Goal: Task Accomplishment & Management: Use online tool/utility

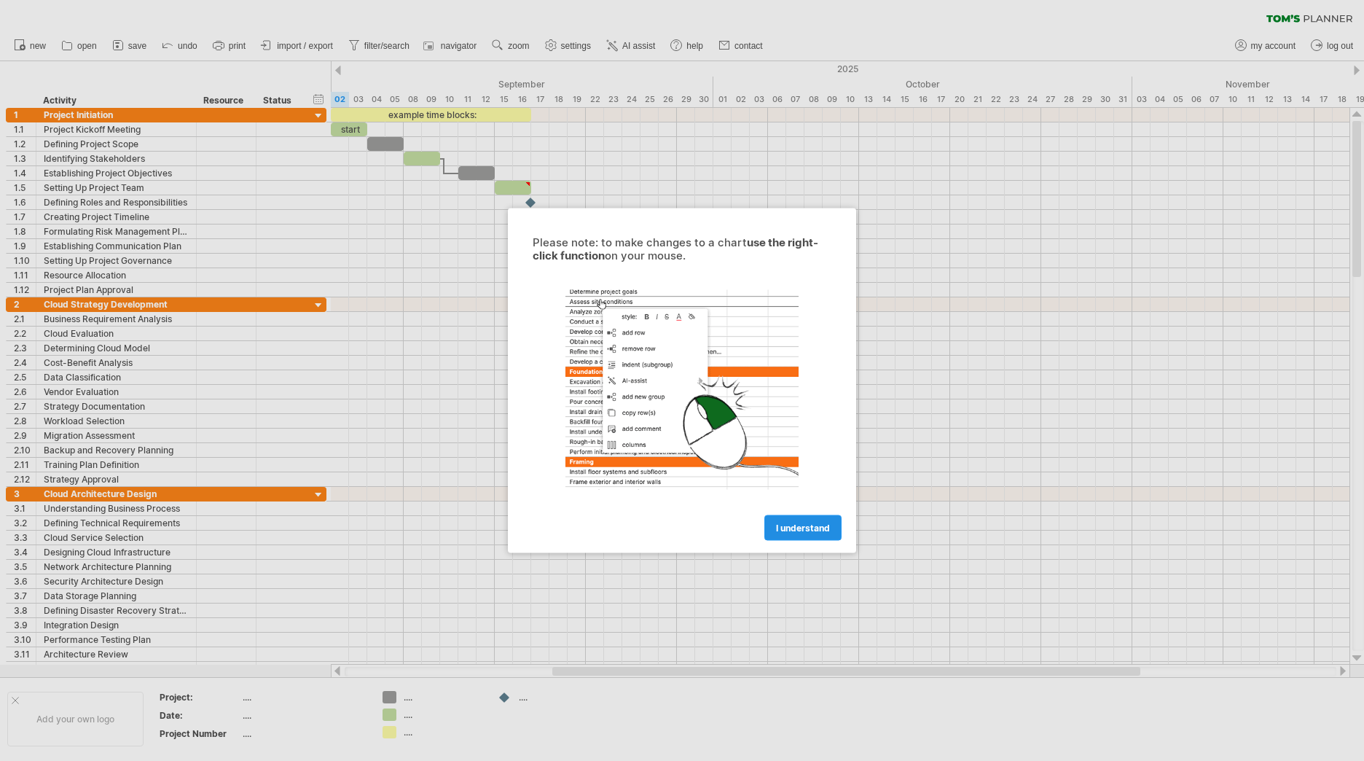
click at [792, 526] on span "I understand" at bounding box center [803, 528] width 54 height 11
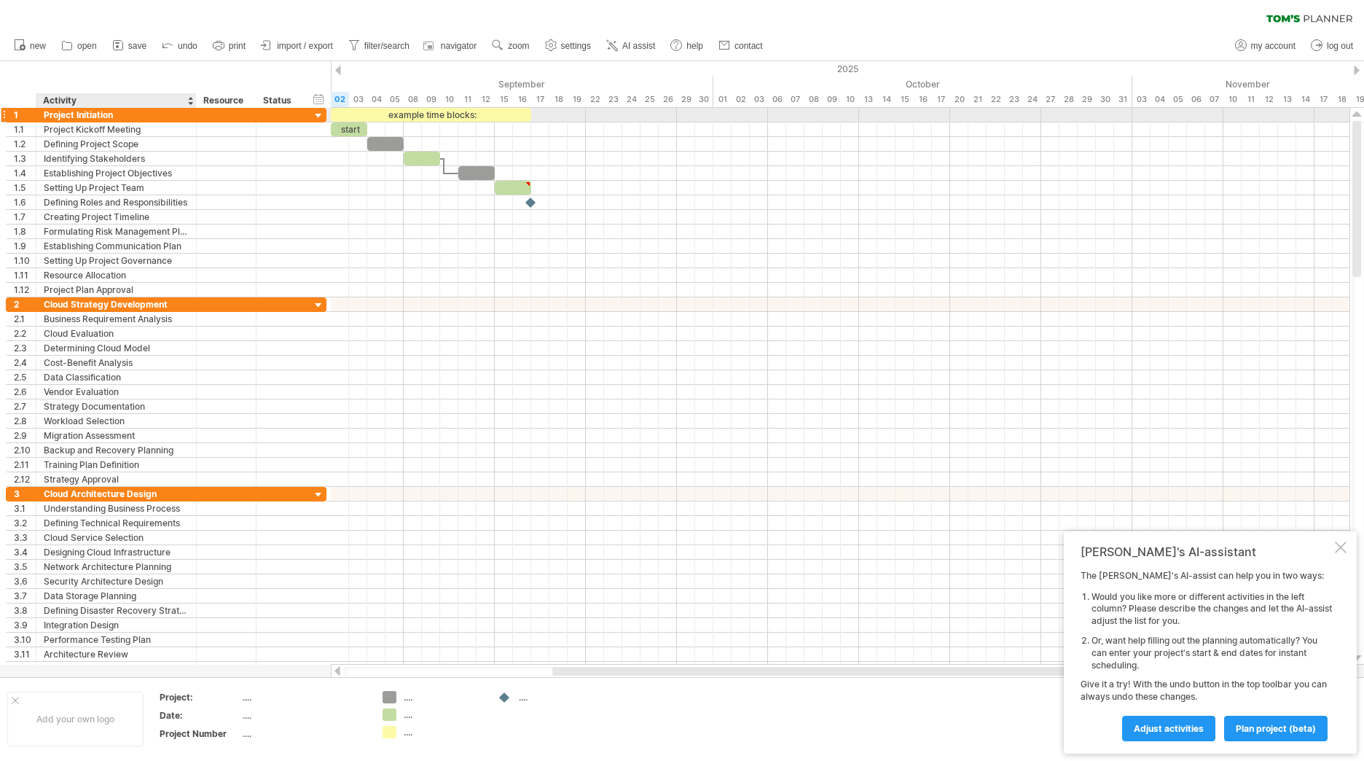
click at [83, 114] on div "Project Initiation" at bounding box center [116, 115] width 145 height 14
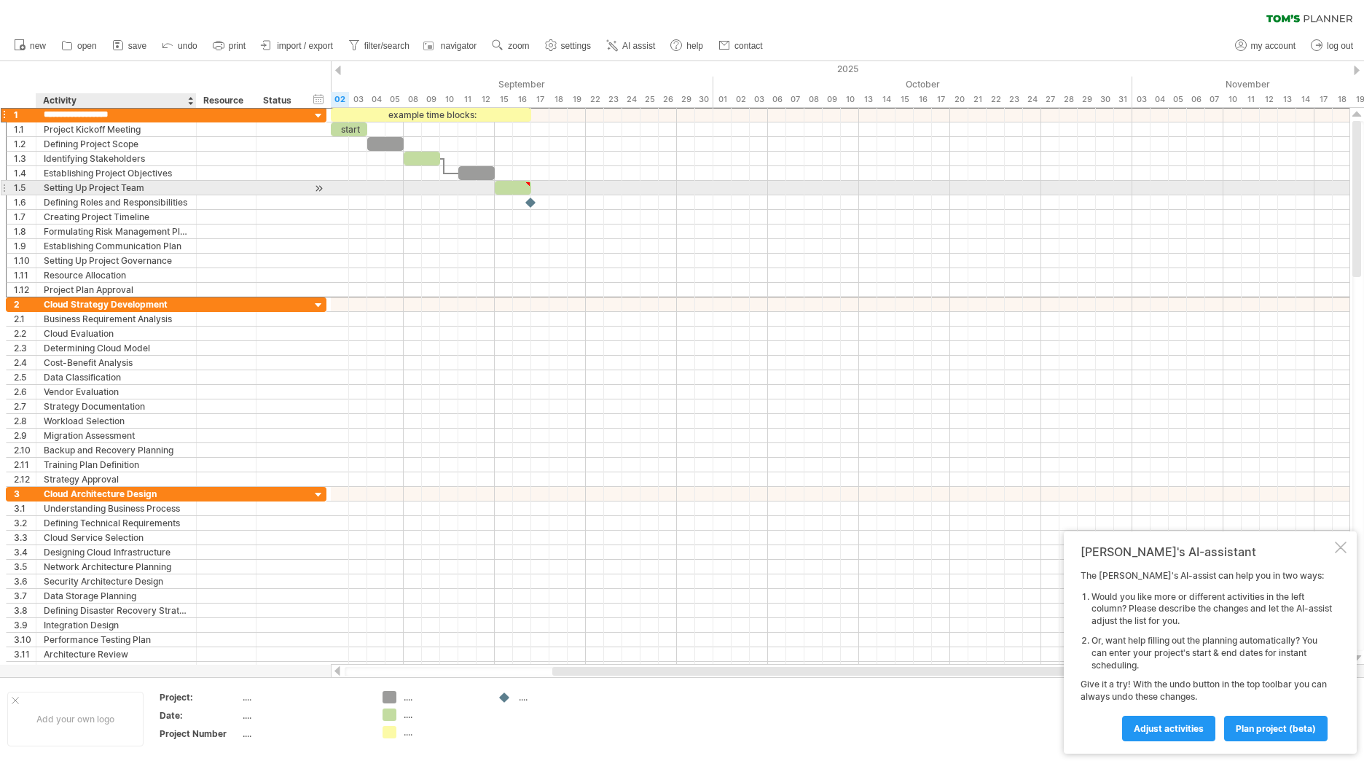
drag, startPoint x: 60, startPoint y: 114, endPoint x: 56, endPoint y: 182, distance: 68.6
click at [56, 182] on div "**********" at bounding box center [166, 202] width 321 height 190
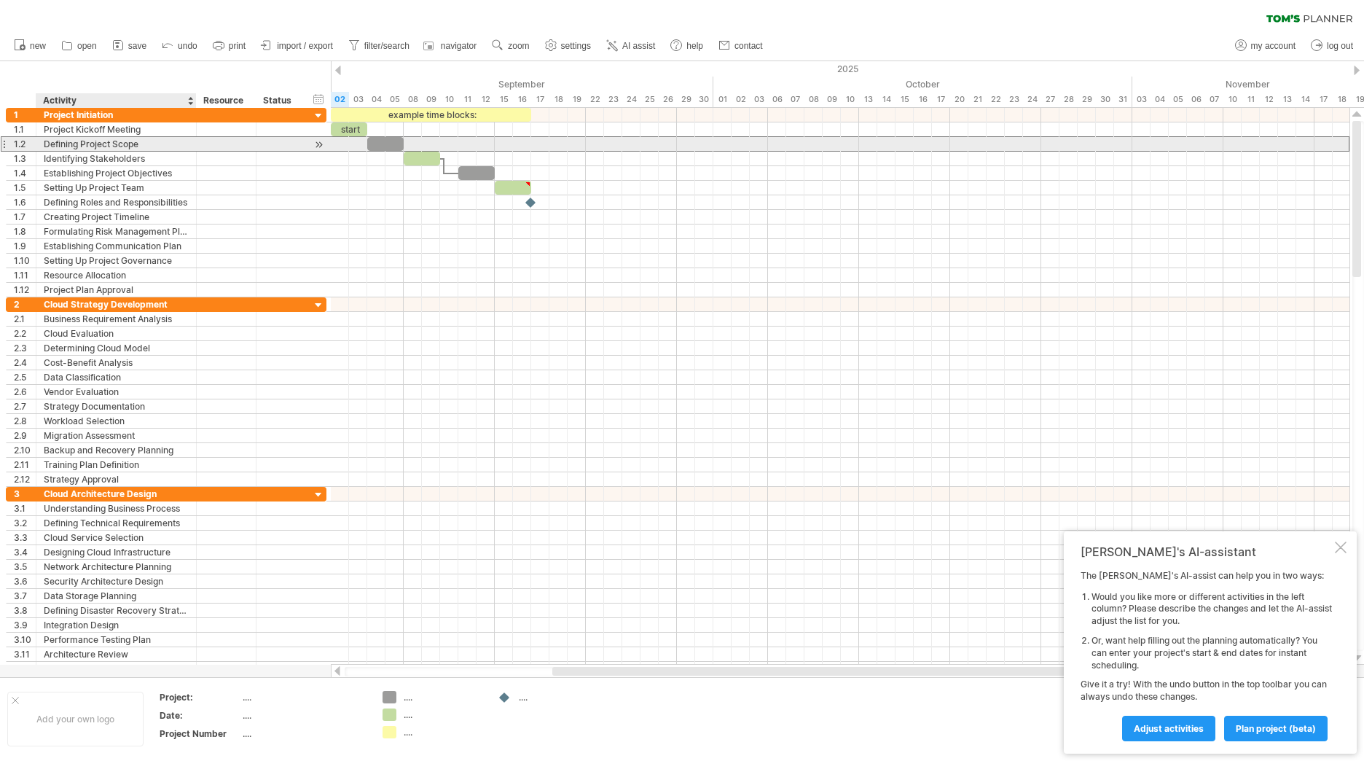
click at [81, 139] on div "Defining Project Scope" at bounding box center [116, 144] width 145 height 14
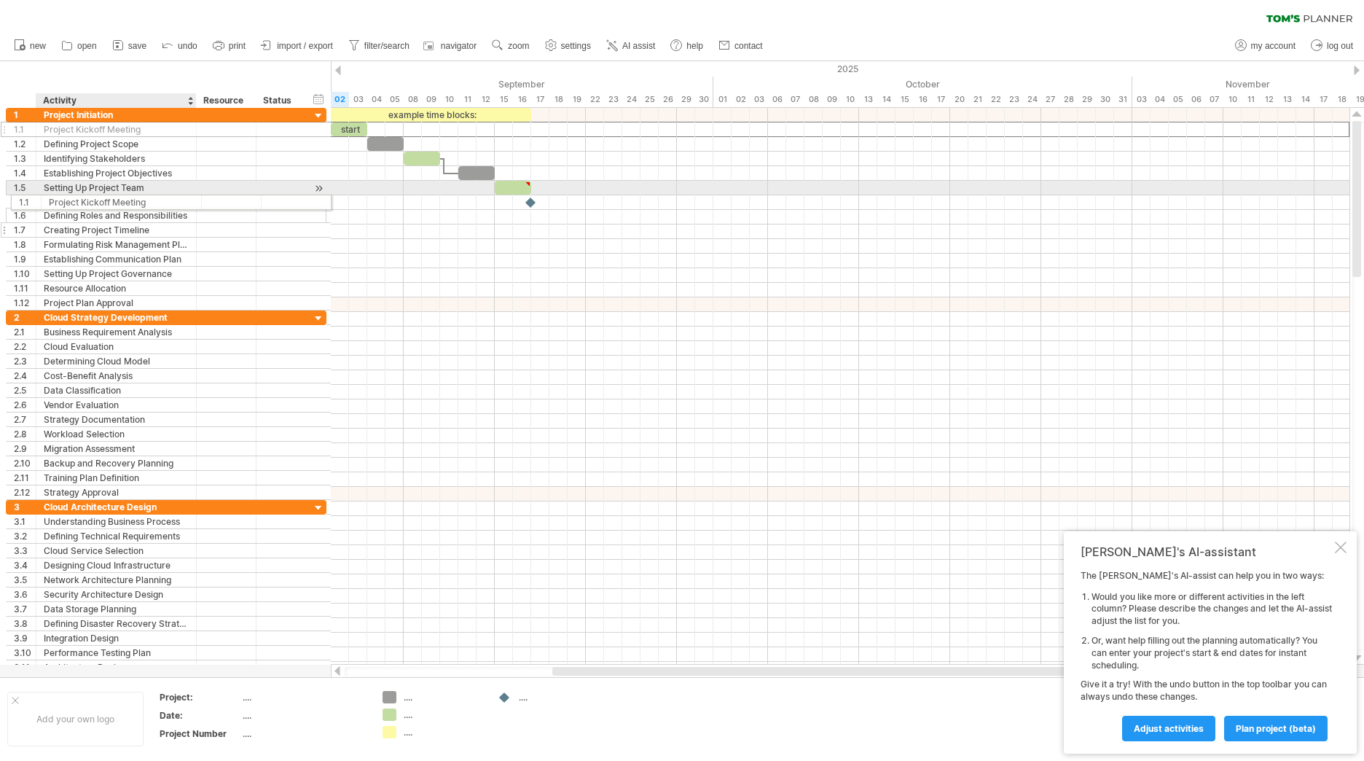
drag, startPoint x: 81, startPoint y: 135, endPoint x: 85, endPoint y: 216, distance: 81.0
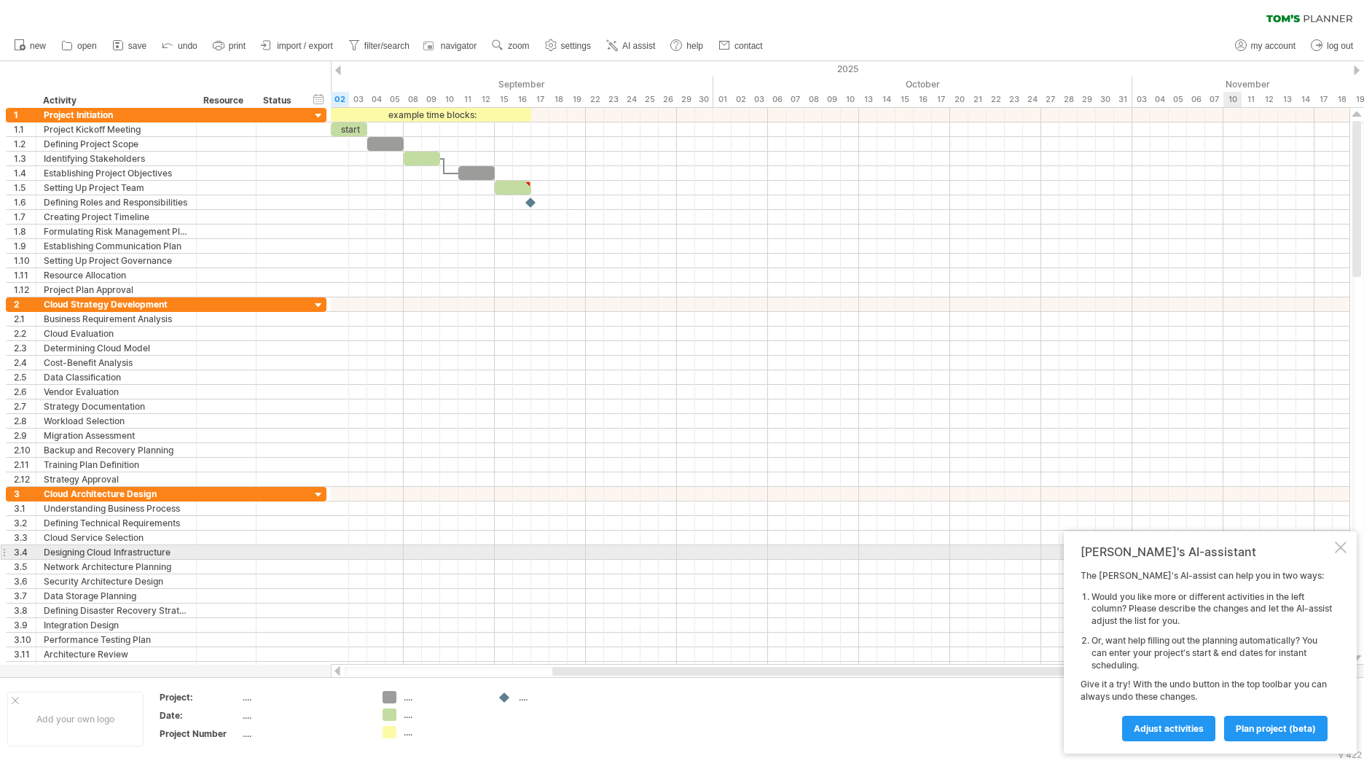
click at [1337, 546] on div at bounding box center [1341, 548] width 12 height 12
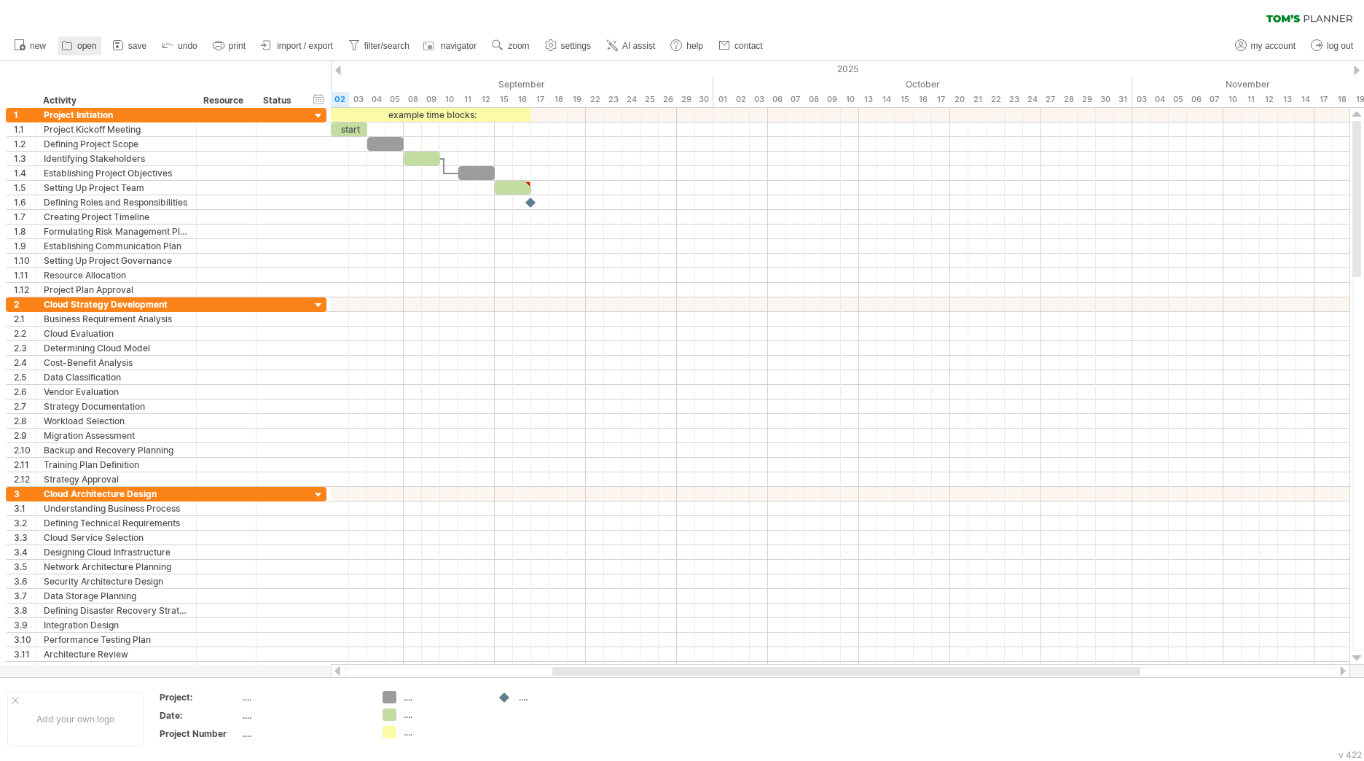
click at [82, 46] on span "open" at bounding box center [87, 46] width 20 height 10
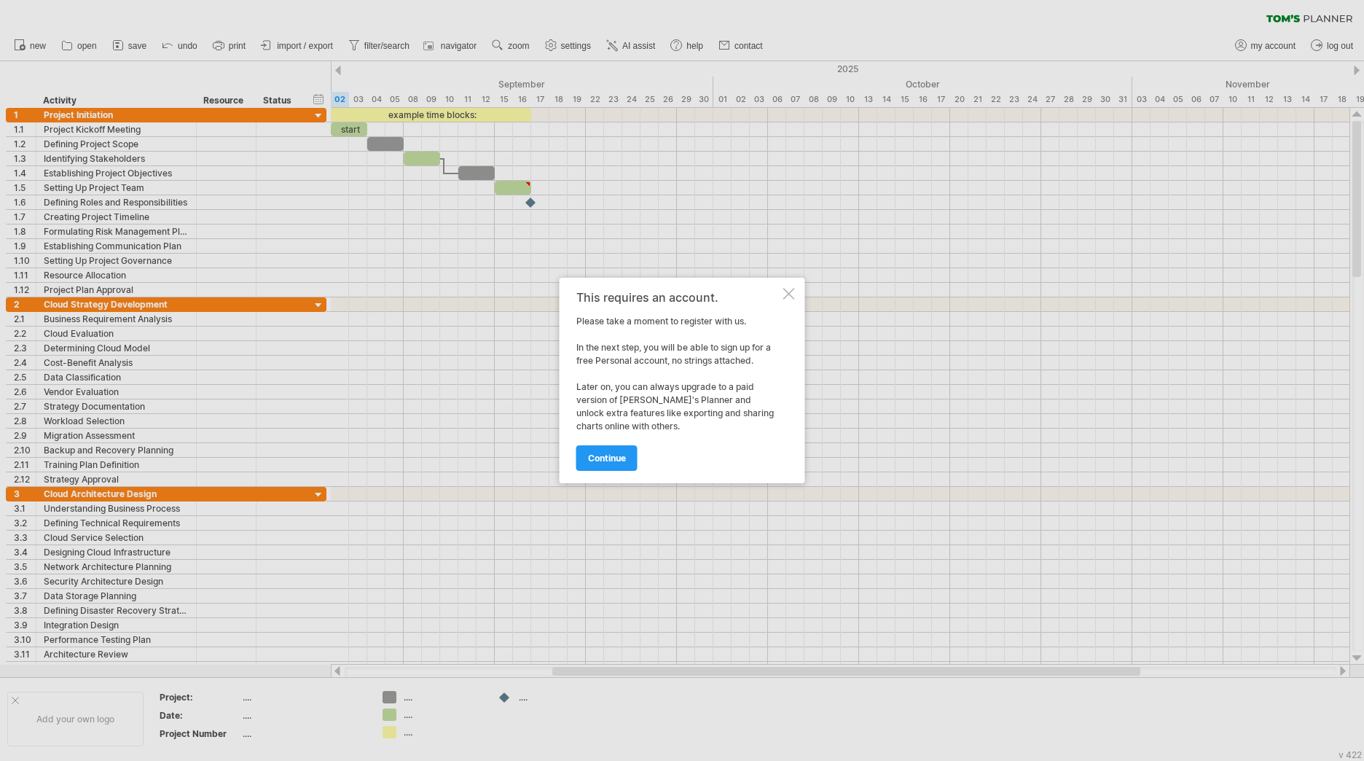
click at [792, 293] on div at bounding box center [790, 294] width 12 height 12
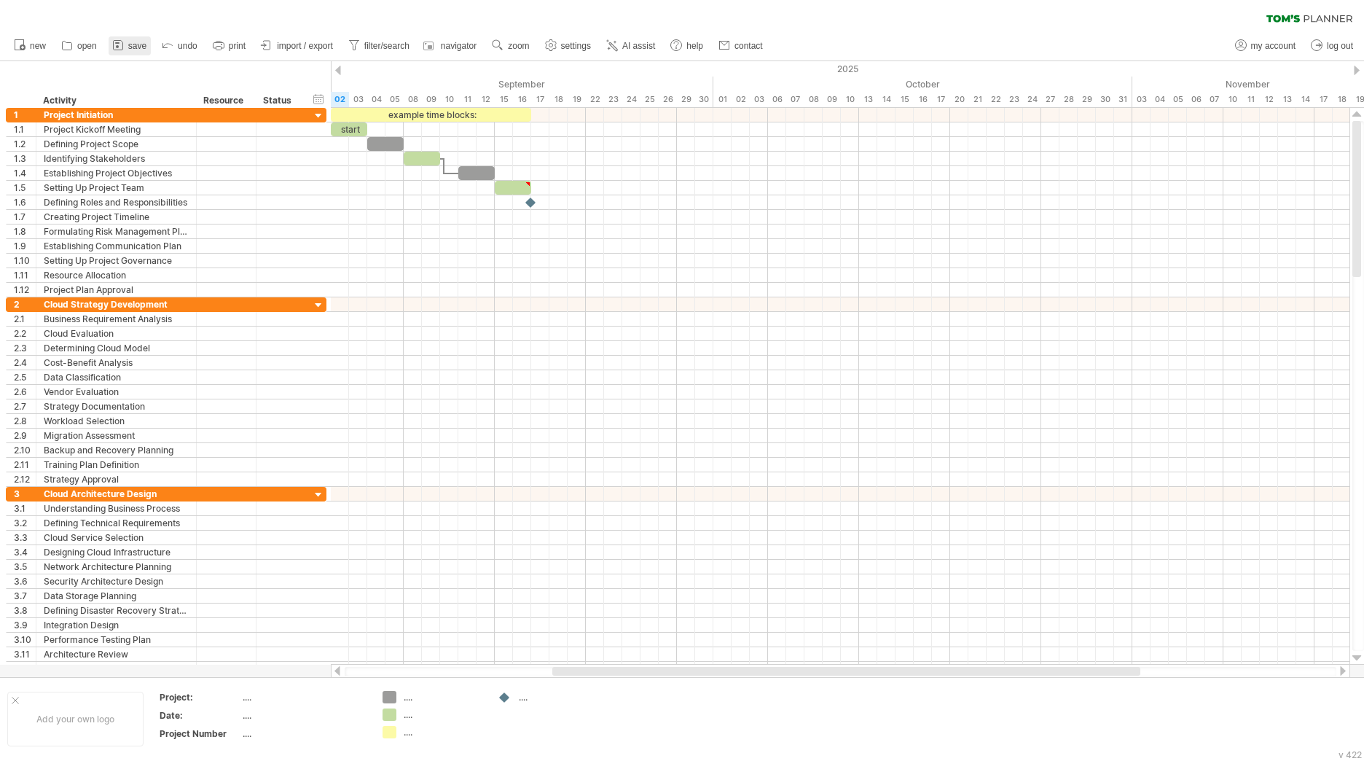
click at [129, 44] on span "save" at bounding box center [137, 46] width 18 height 10
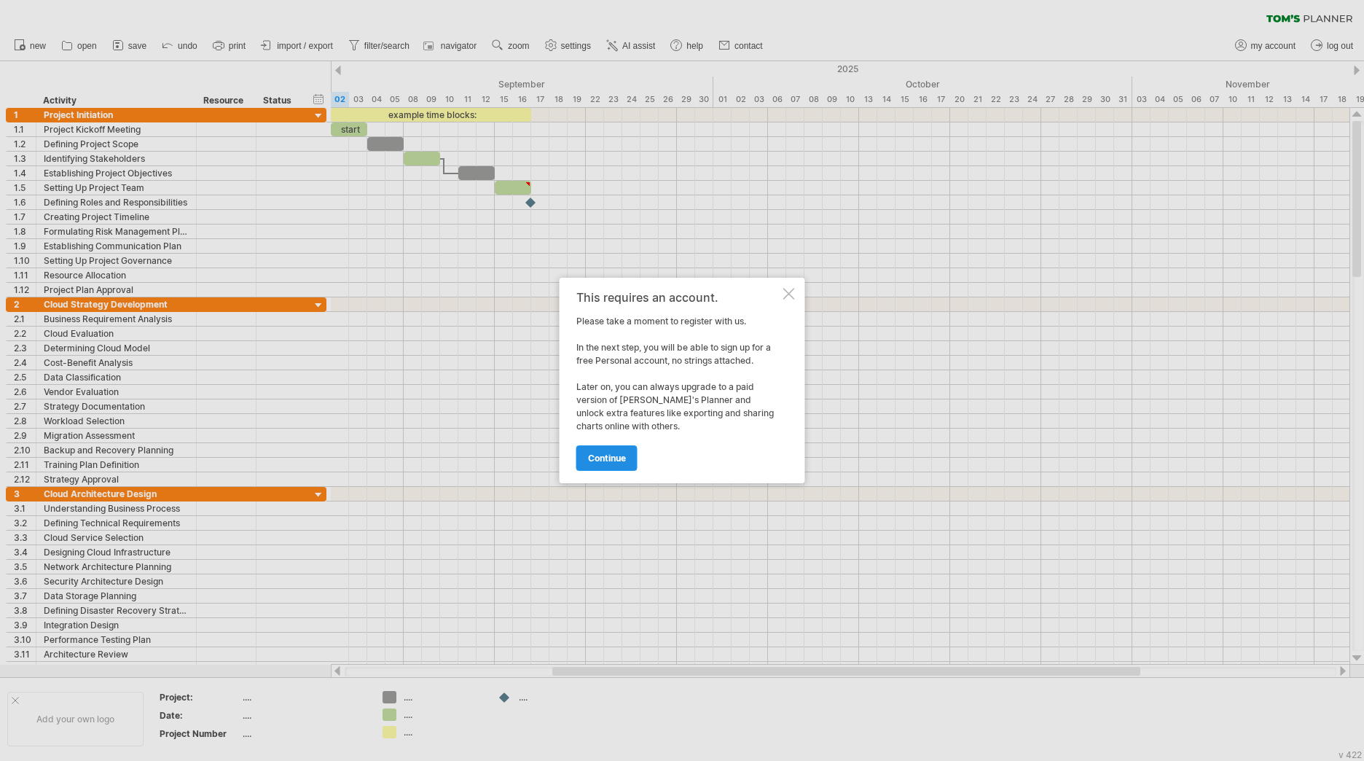
click at [617, 453] on span "continue" at bounding box center [607, 458] width 38 height 11
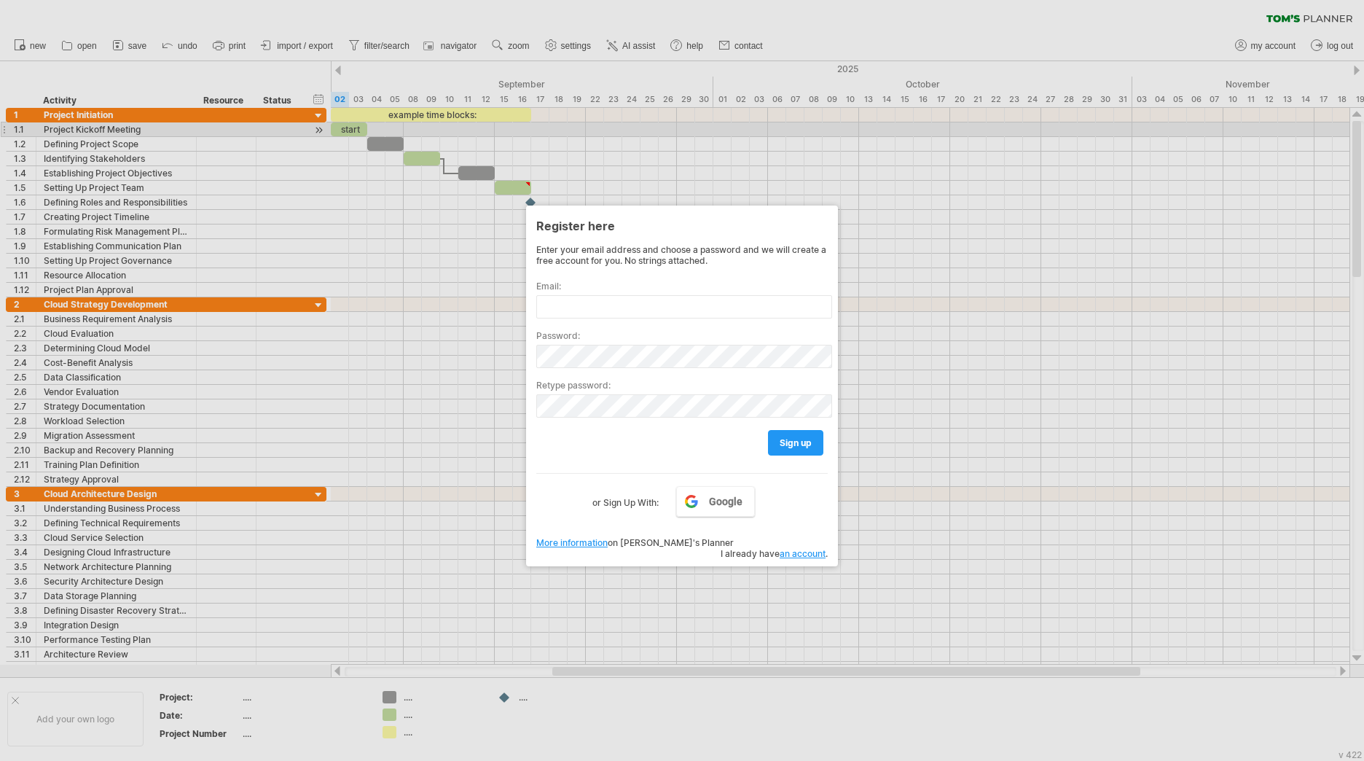
click at [806, 125] on div at bounding box center [682, 380] width 1364 height 761
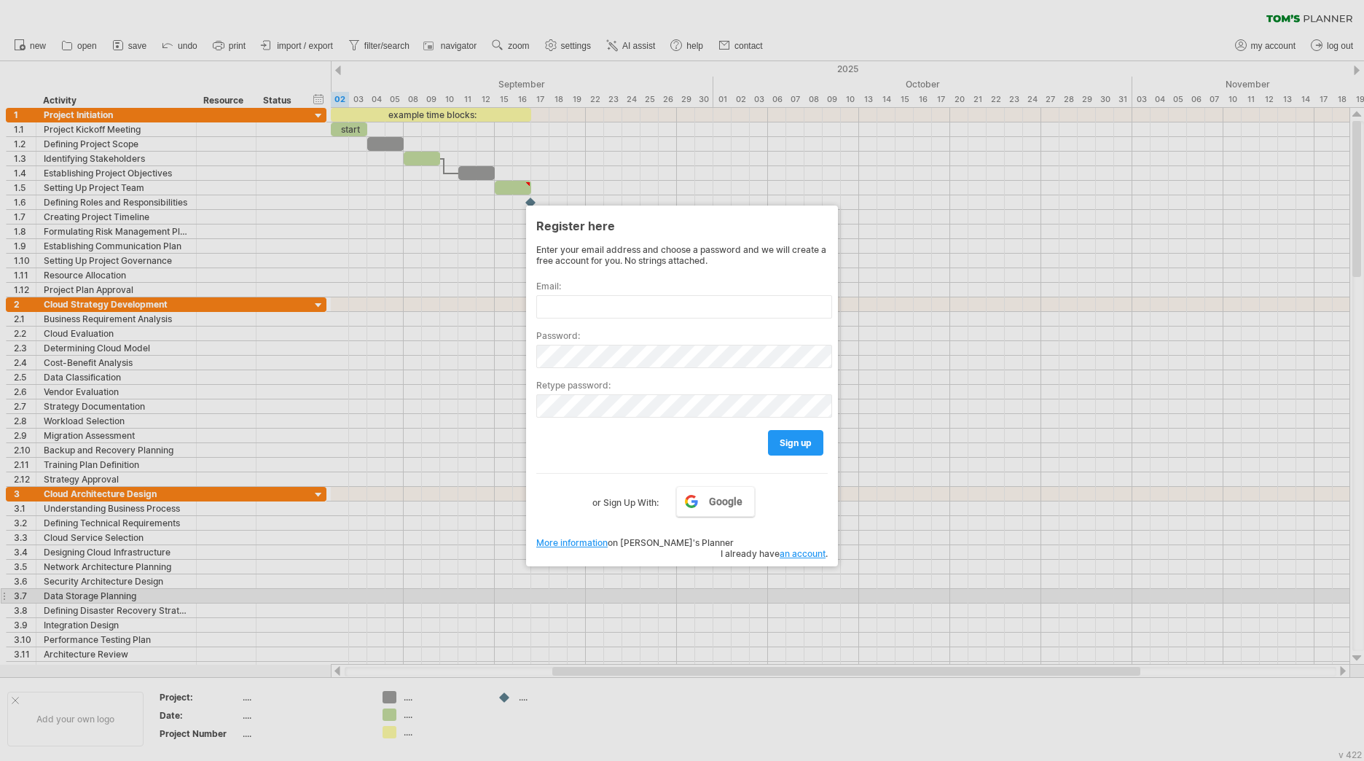
click at [580, 594] on div at bounding box center [682, 380] width 1364 height 761
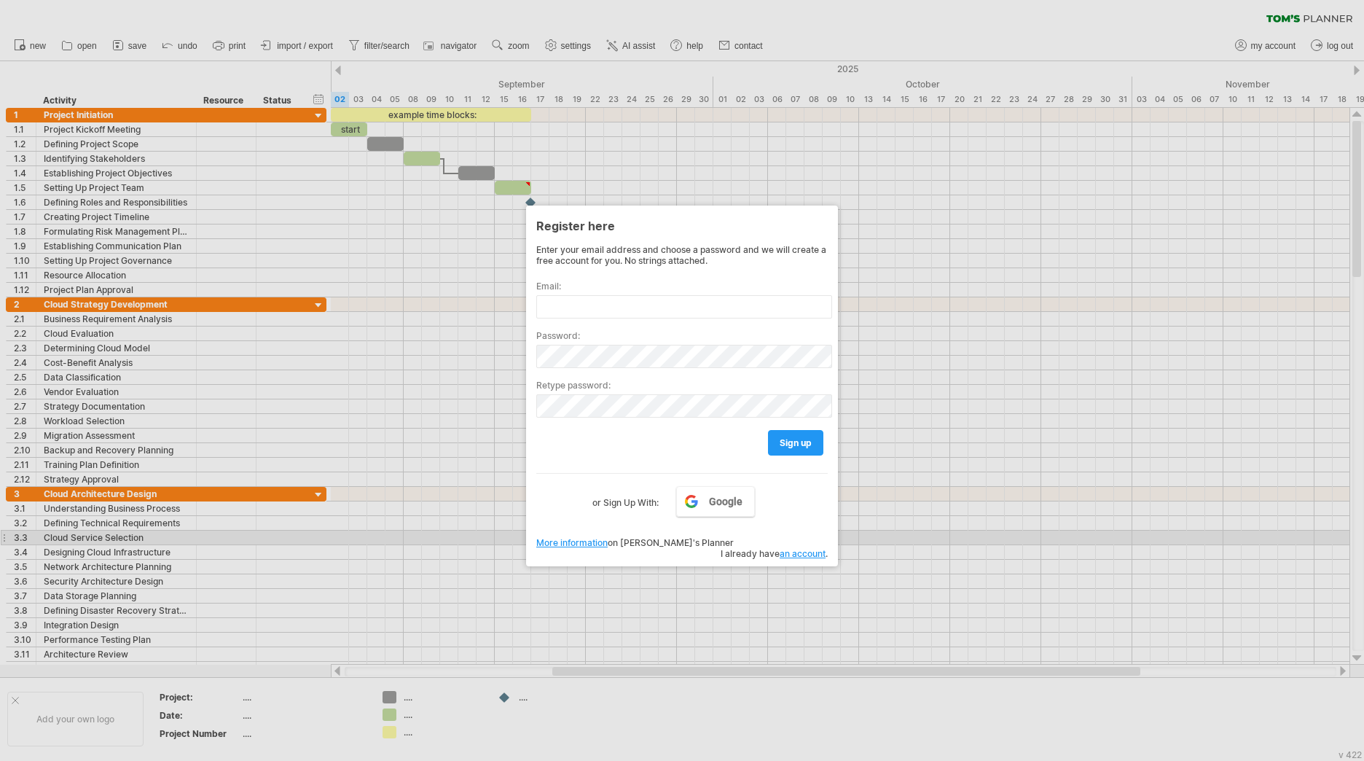
click at [561, 543] on link "More information" at bounding box center [571, 542] width 71 height 11
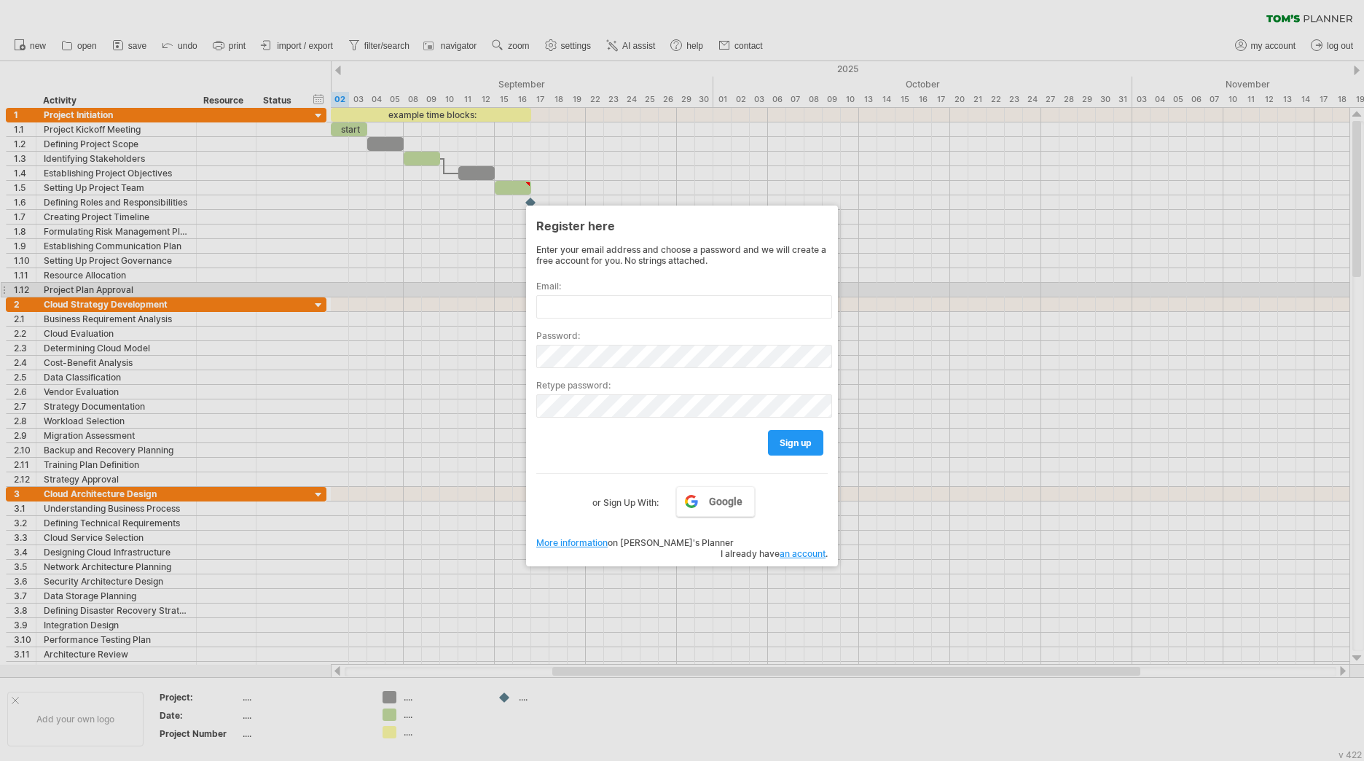
click at [456, 287] on div at bounding box center [682, 380] width 1364 height 761
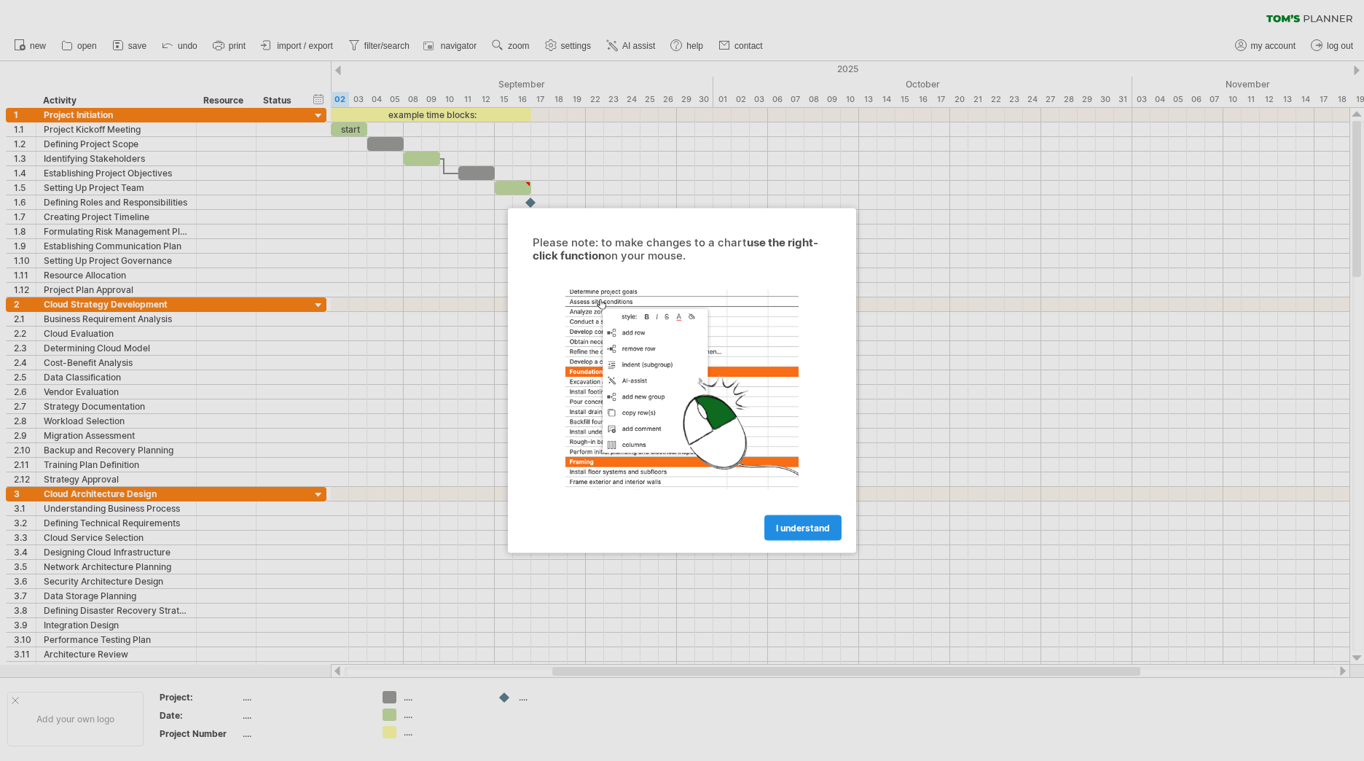
click at [818, 531] on span "I understand" at bounding box center [803, 528] width 54 height 11
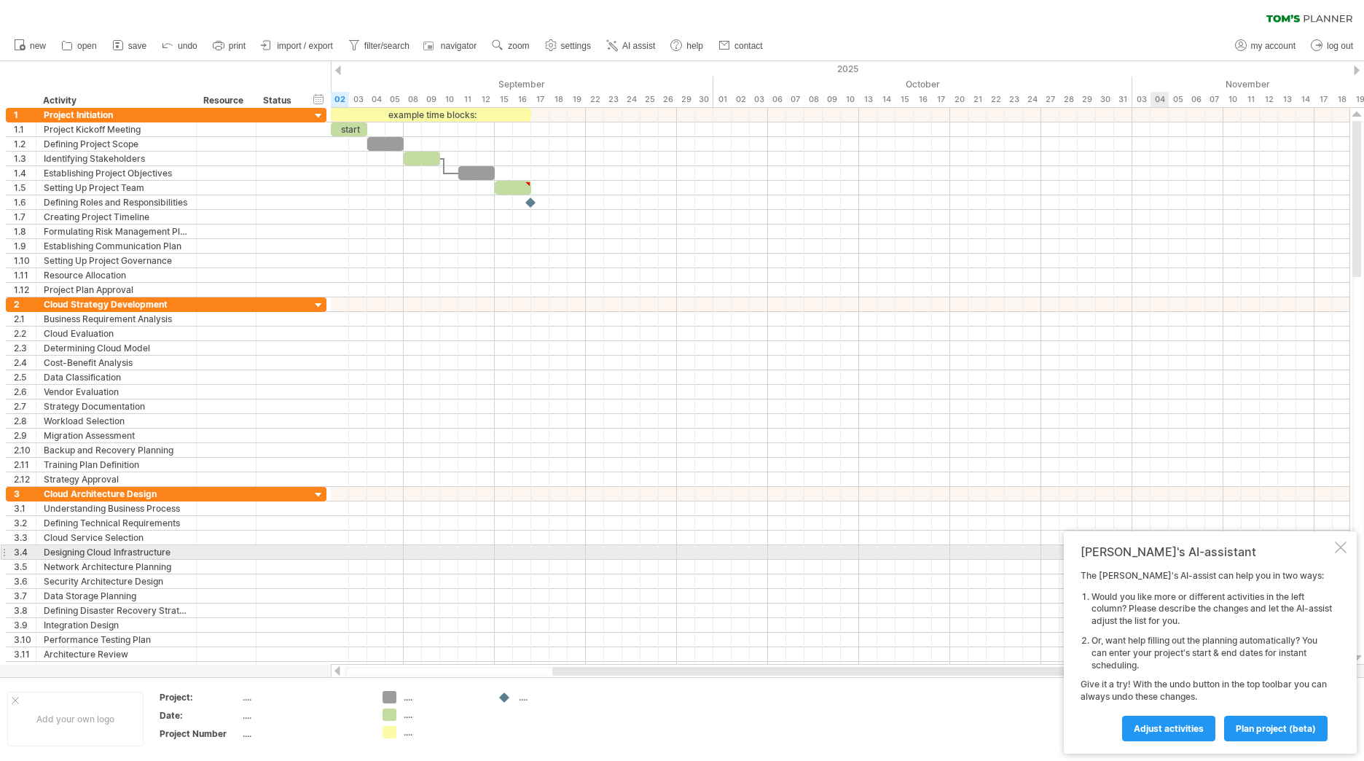
click at [1338, 547] on div at bounding box center [1341, 548] width 12 height 12
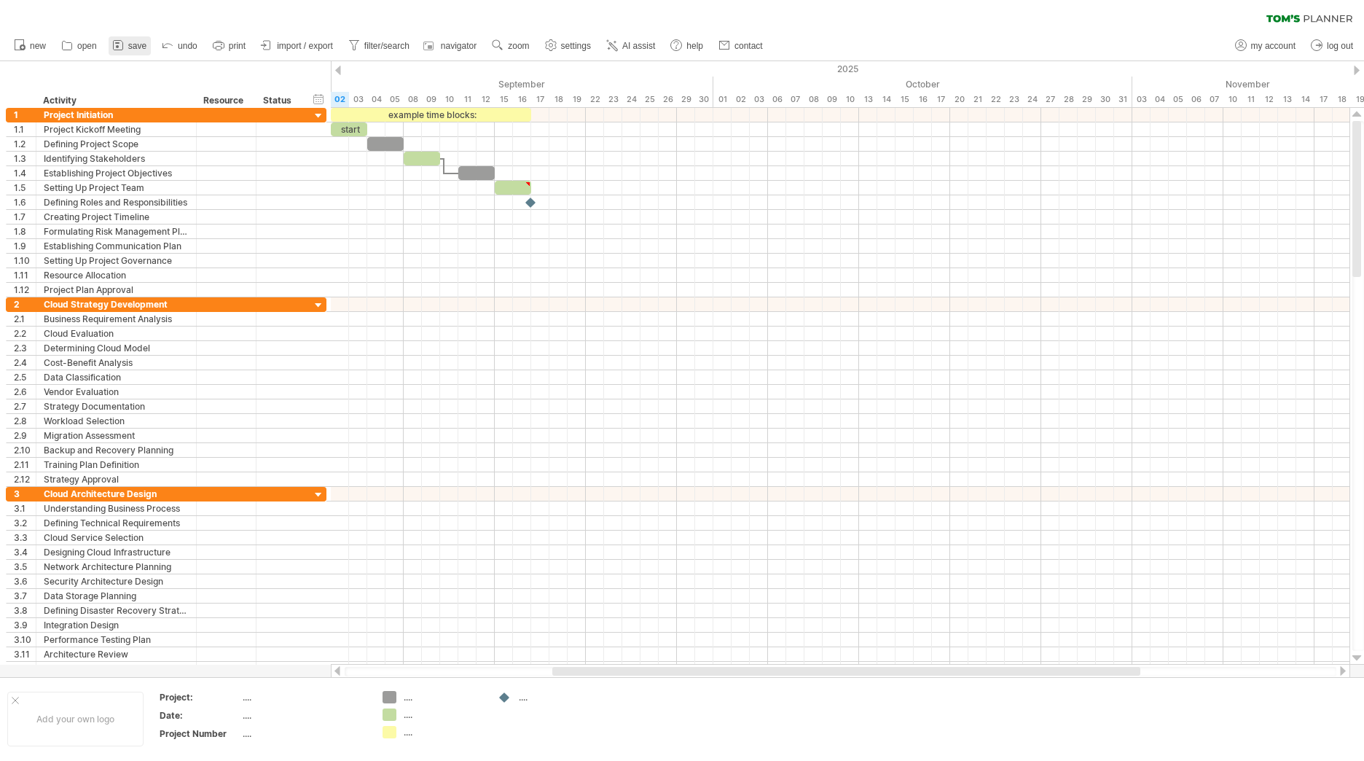
click at [132, 44] on span "save" at bounding box center [137, 46] width 18 height 10
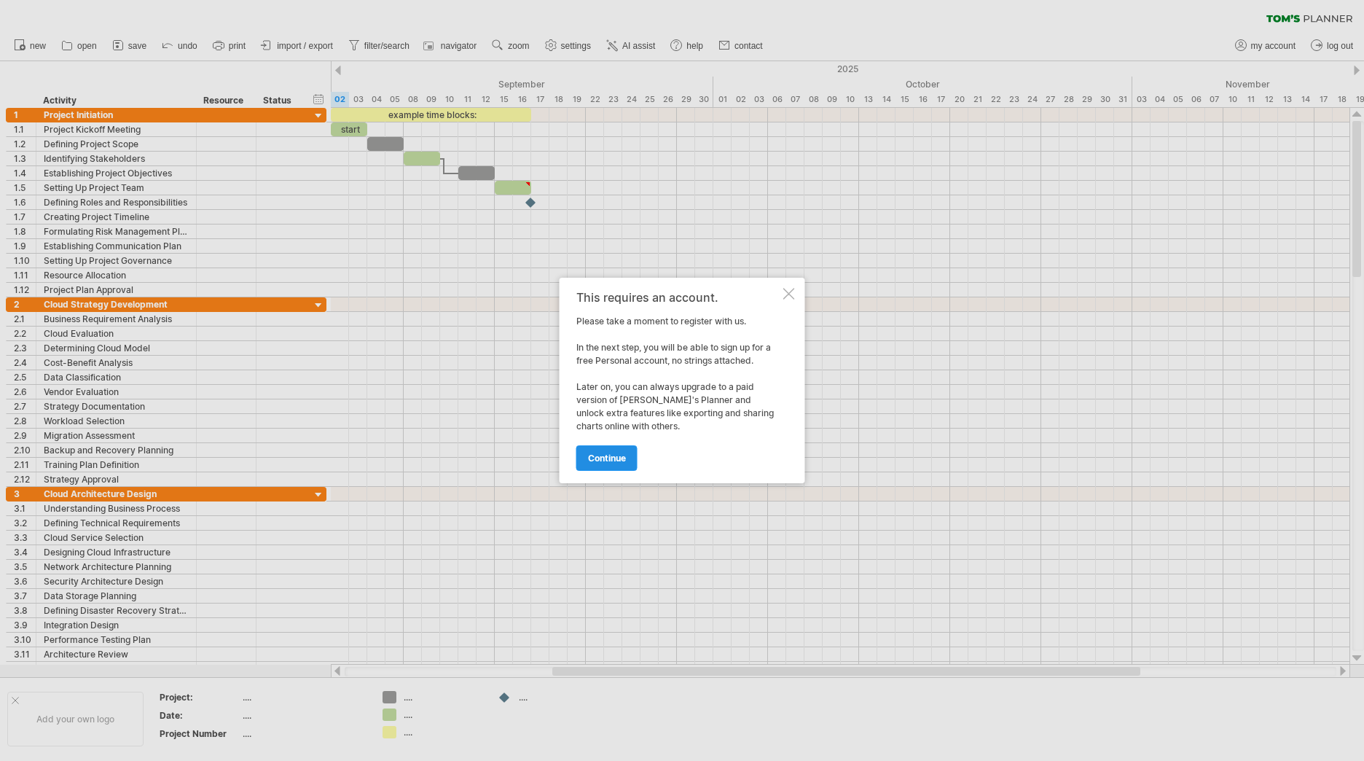
click at [594, 465] on link "continue" at bounding box center [607, 458] width 61 height 26
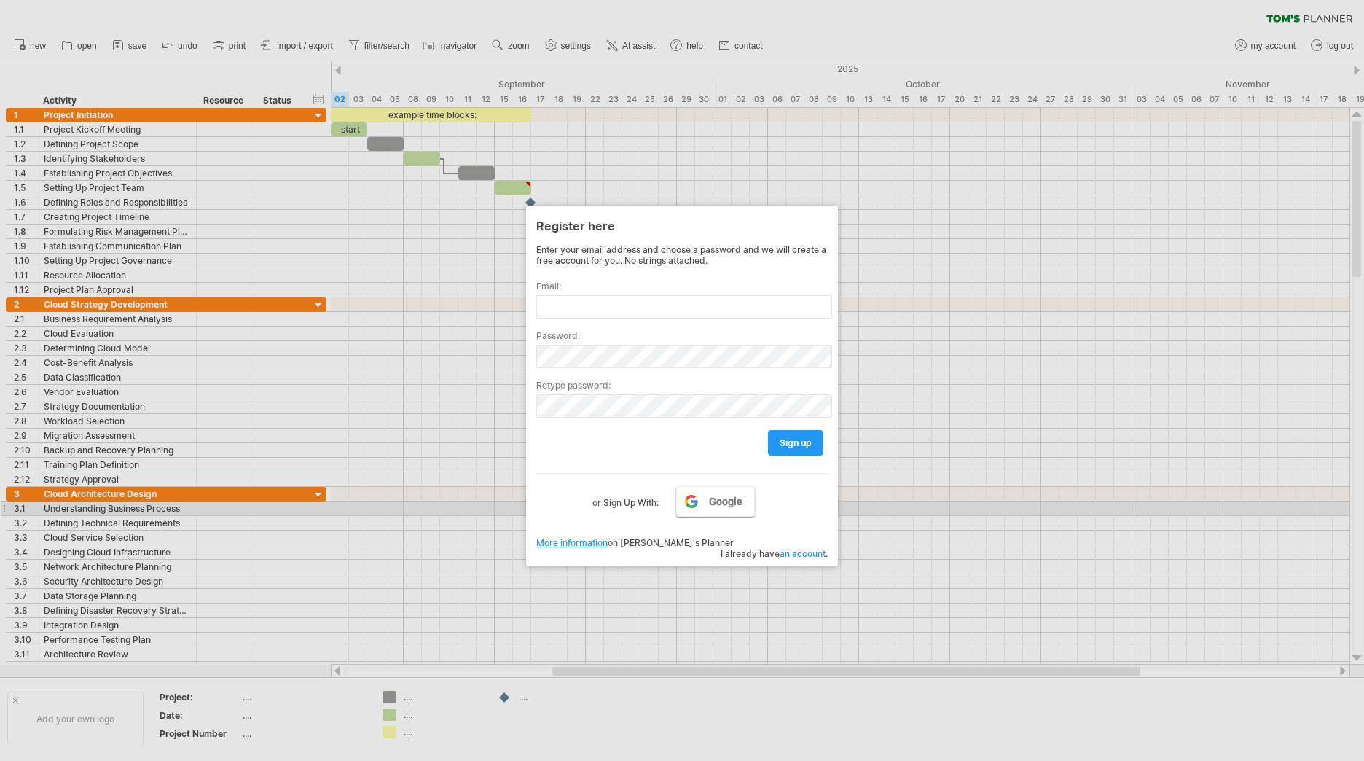
click at [730, 515] on link "Google" at bounding box center [715, 501] width 79 height 31
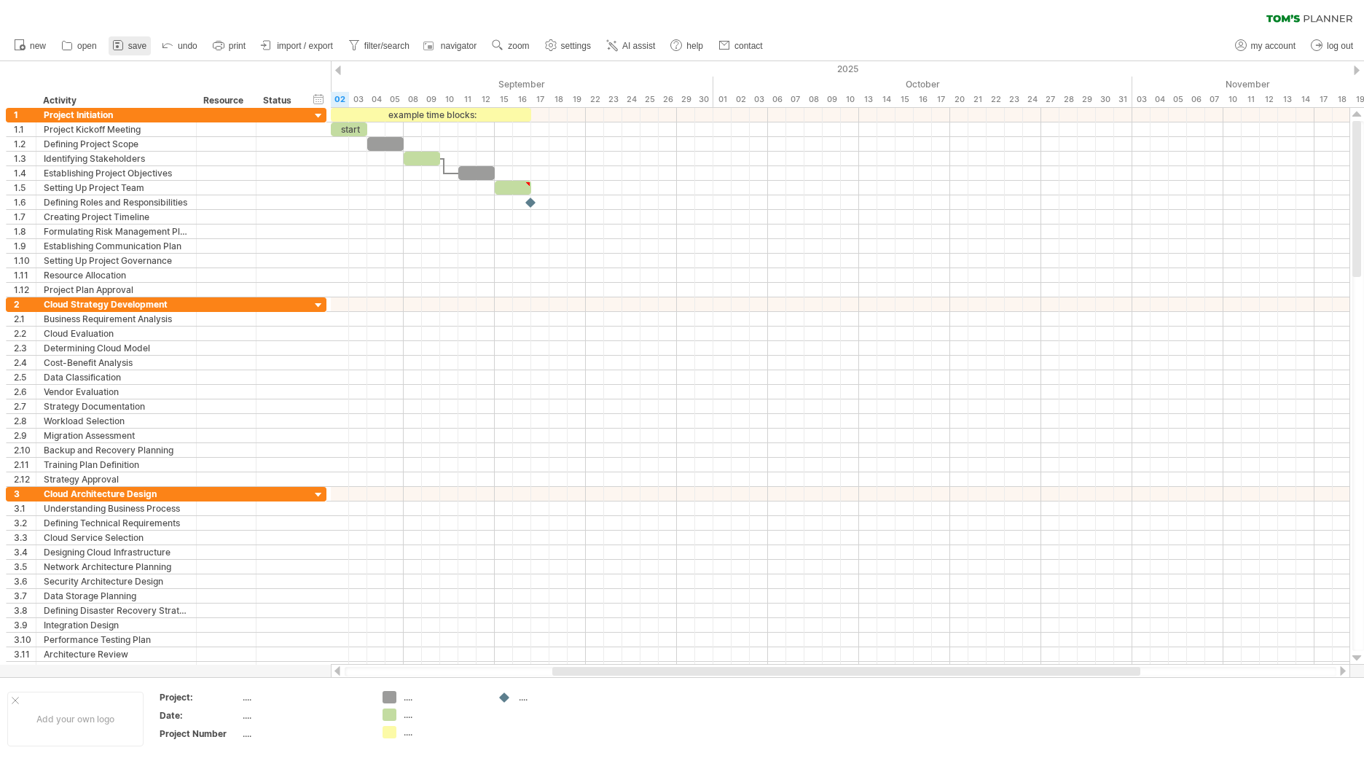
click at [122, 43] on icon at bounding box center [117, 45] width 9 height 9
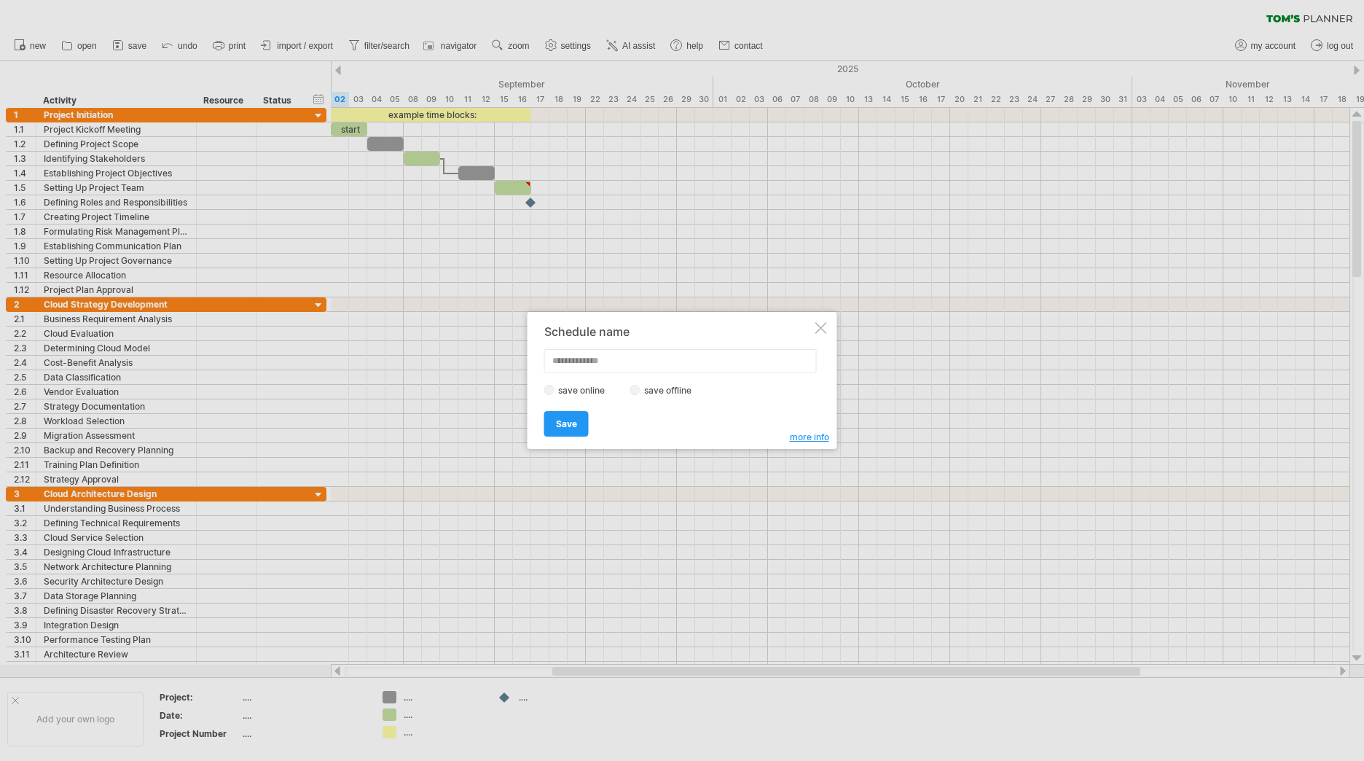
click at [821, 330] on div at bounding box center [822, 328] width 12 height 12
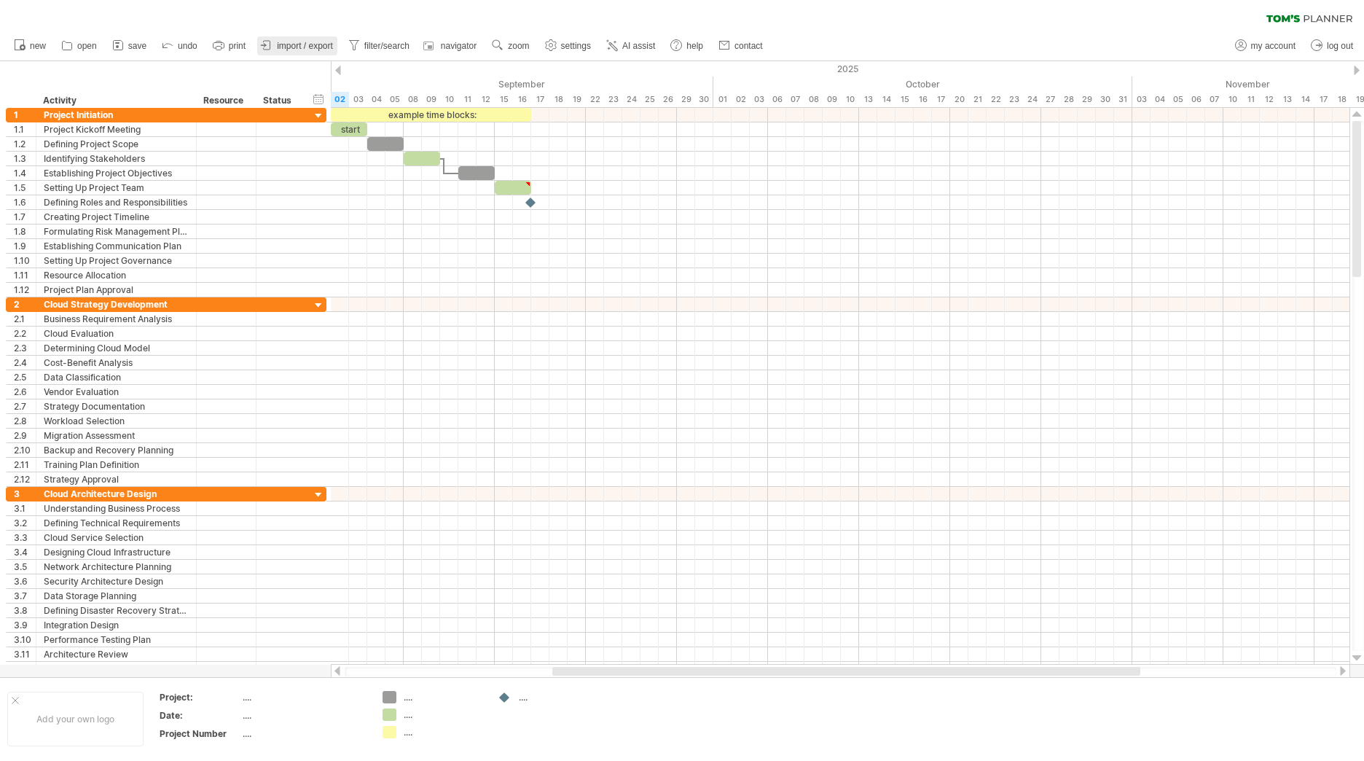
click at [284, 47] on span "import / export" at bounding box center [305, 46] width 56 height 10
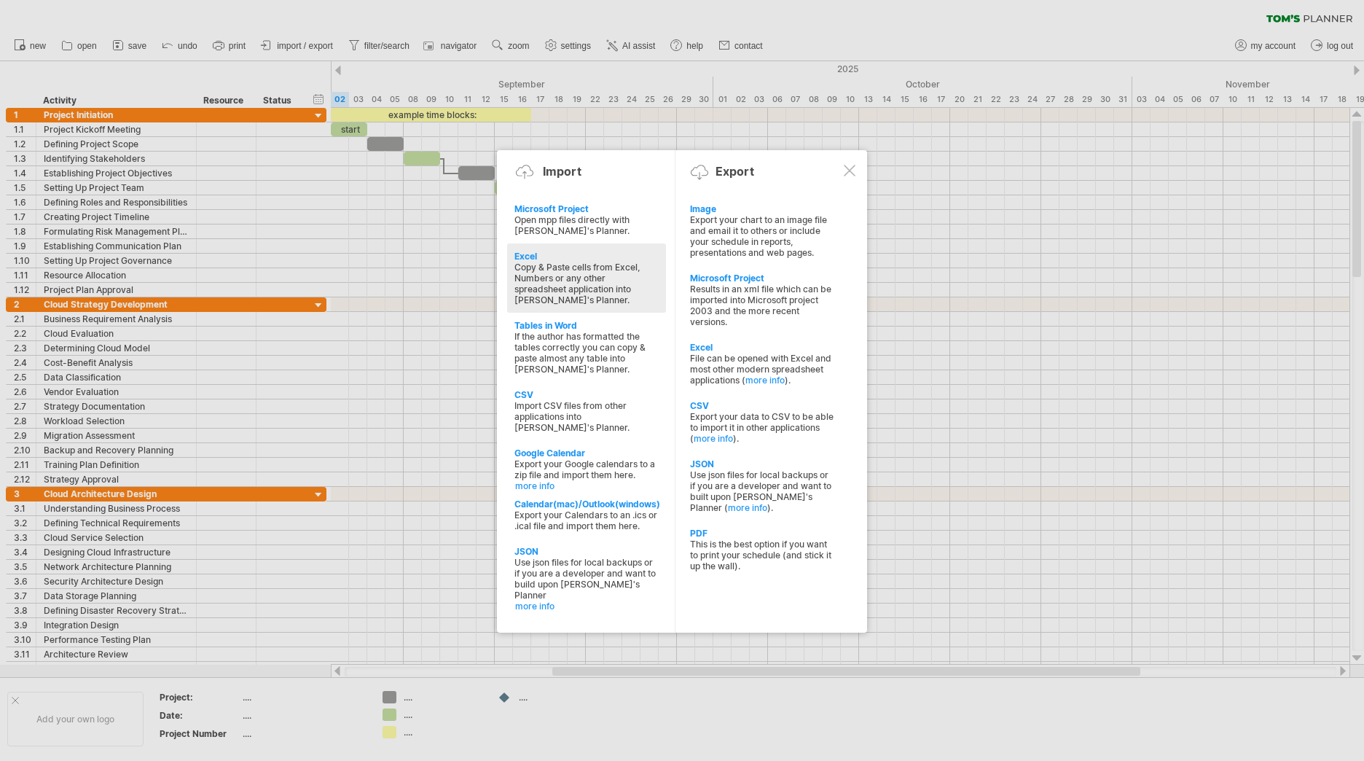
click at [547, 273] on div "Copy & Paste cells from Excel, Numbers or any other spreadsheet application int…" at bounding box center [587, 284] width 144 height 44
type textarea "**********"
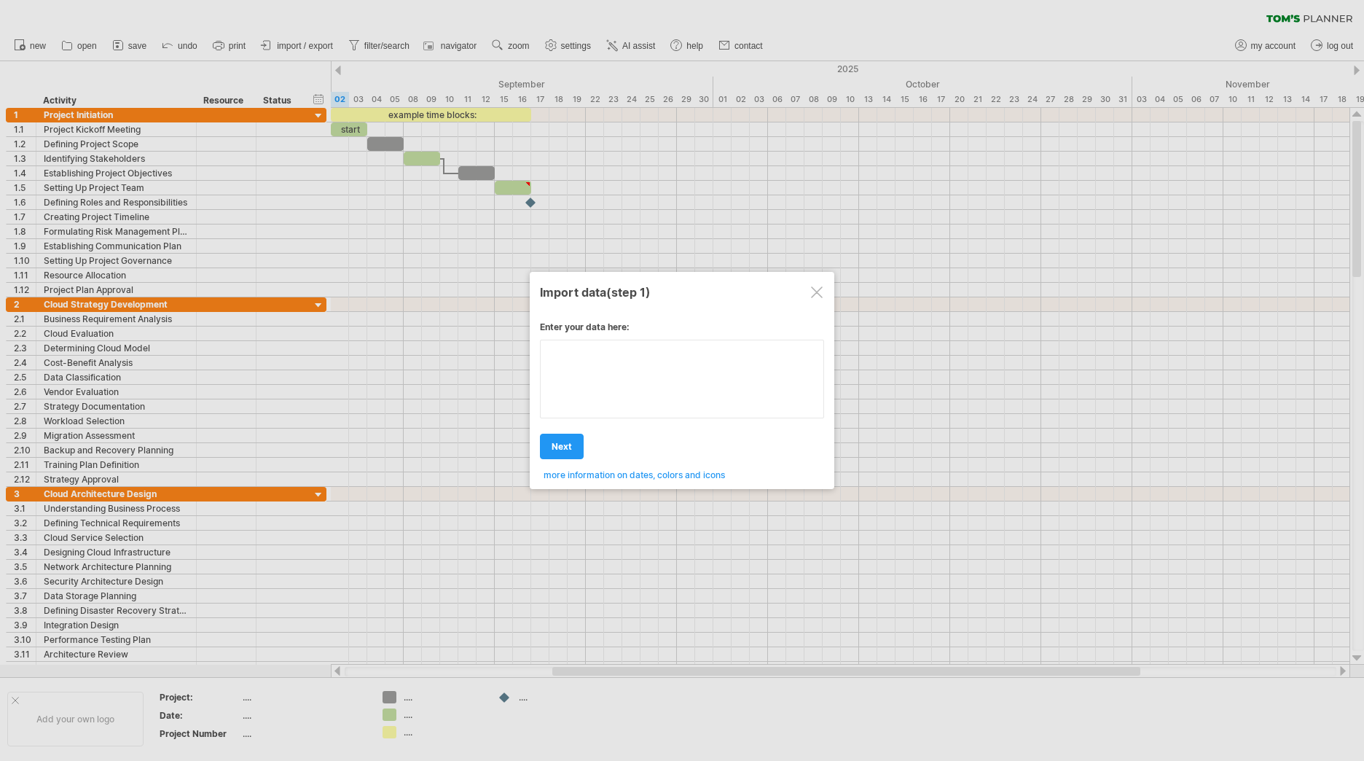
click at [596, 372] on textarea at bounding box center [682, 379] width 284 height 79
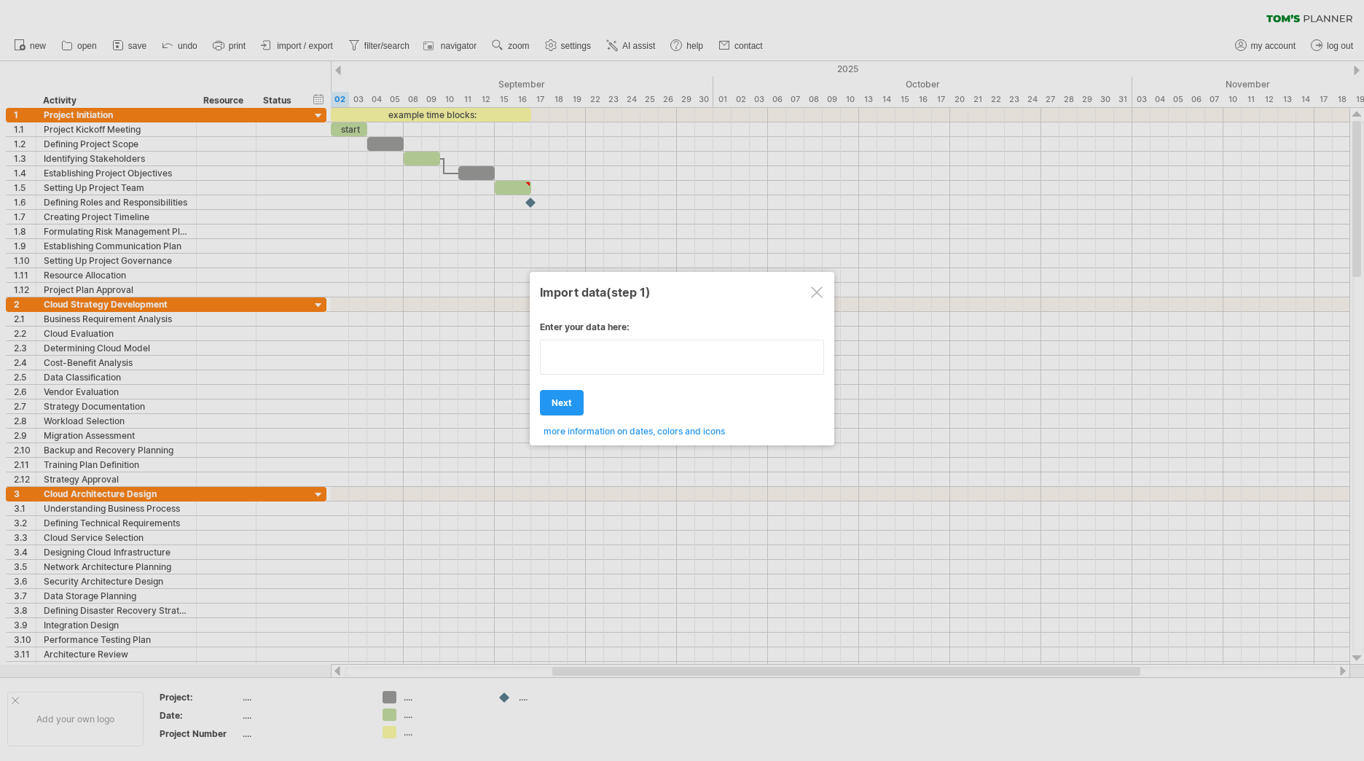
type textarea "**********"
click at [816, 289] on div at bounding box center [817, 292] width 12 height 12
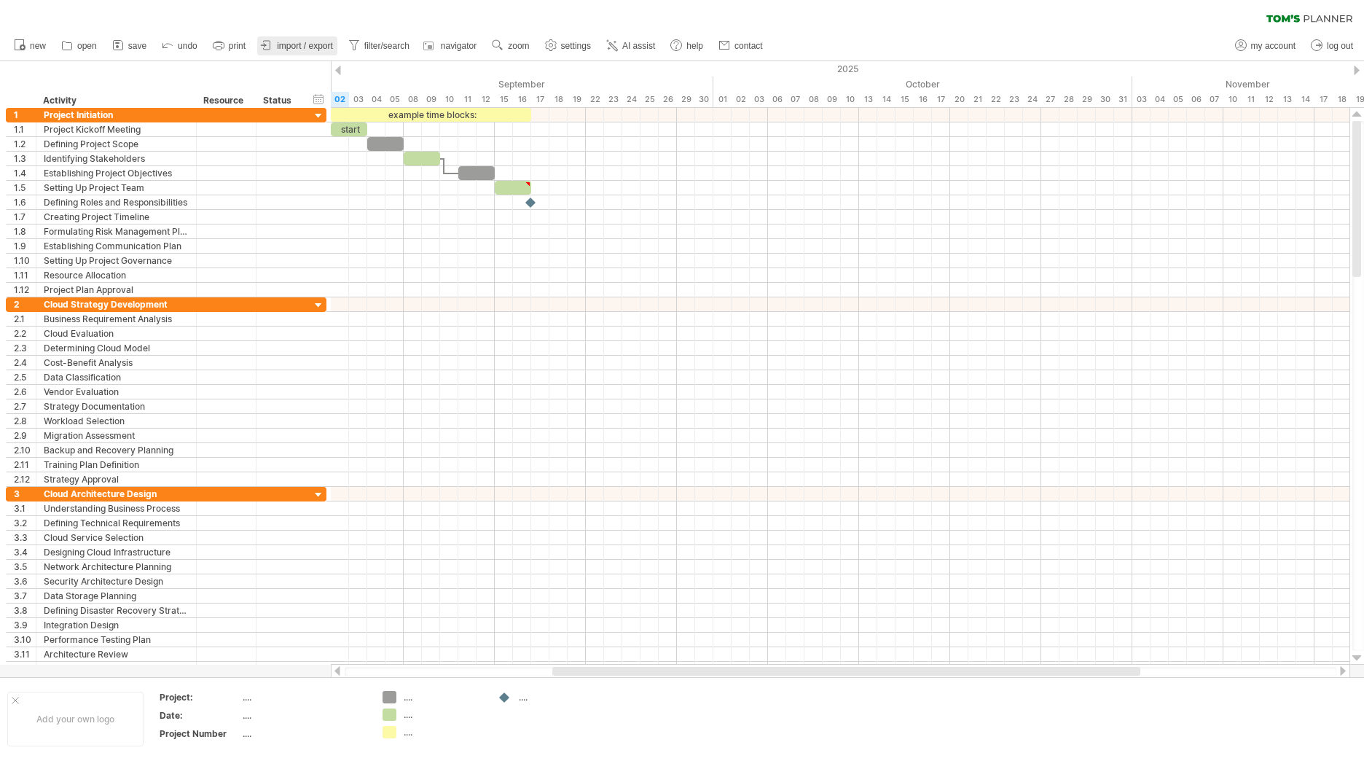
click at [316, 41] on span "import / export" at bounding box center [305, 46] width 56 height 10
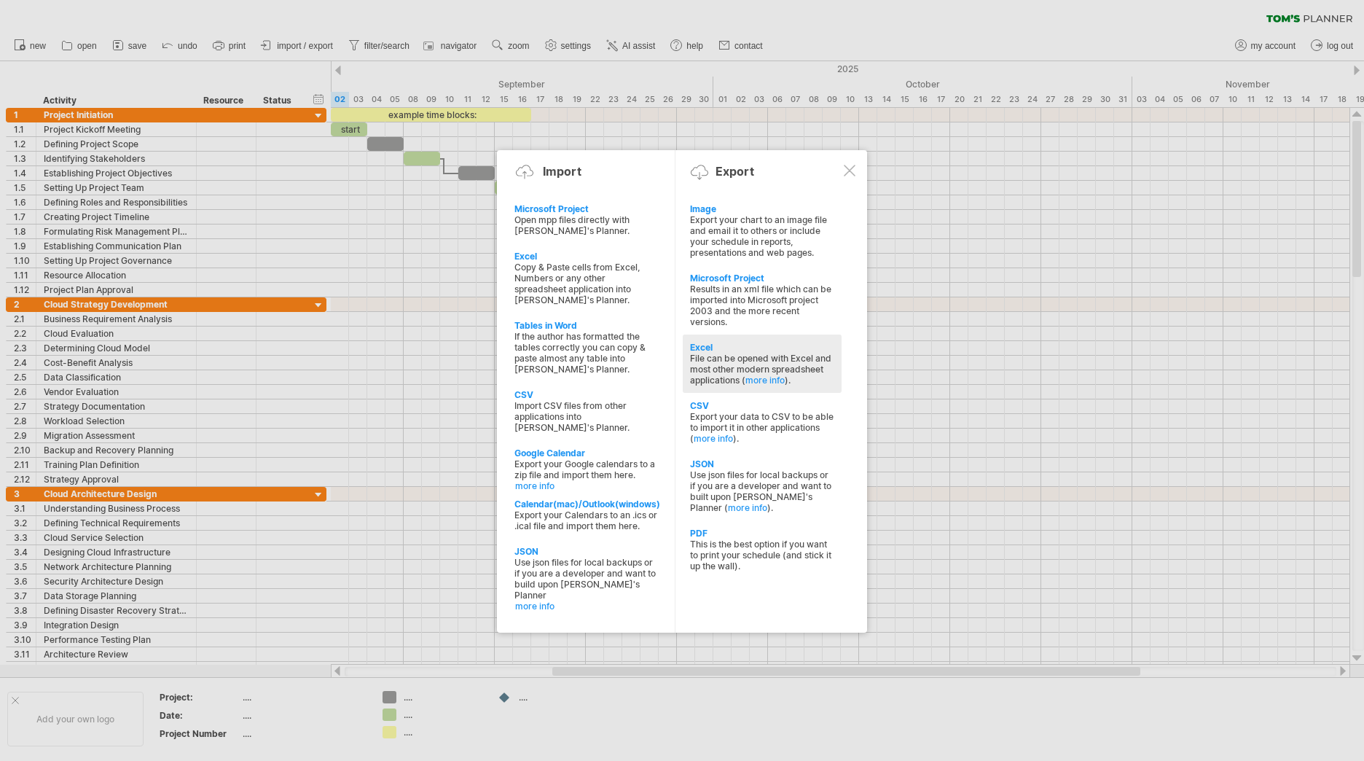
click at [723, 349] on div "Excel" at bounding box center [762, 347] width 144 height 11
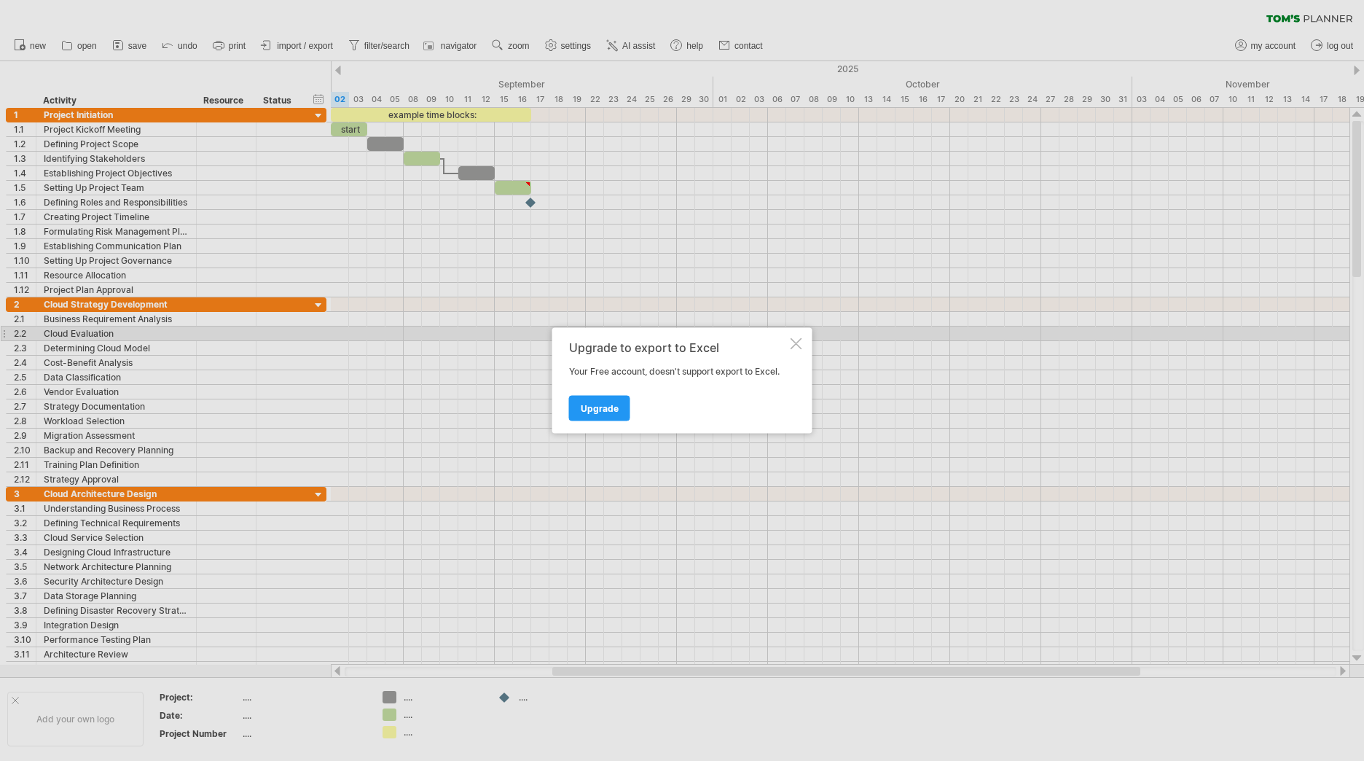
click at [805, 339] on div "Upgrade to export to Excel Your Free account, doesn't support export to Excel. …" at bounding box center [682, 381] width 260 height 106
click at [800, 341] on div at bounding box center [797, 344] width 12 height 12
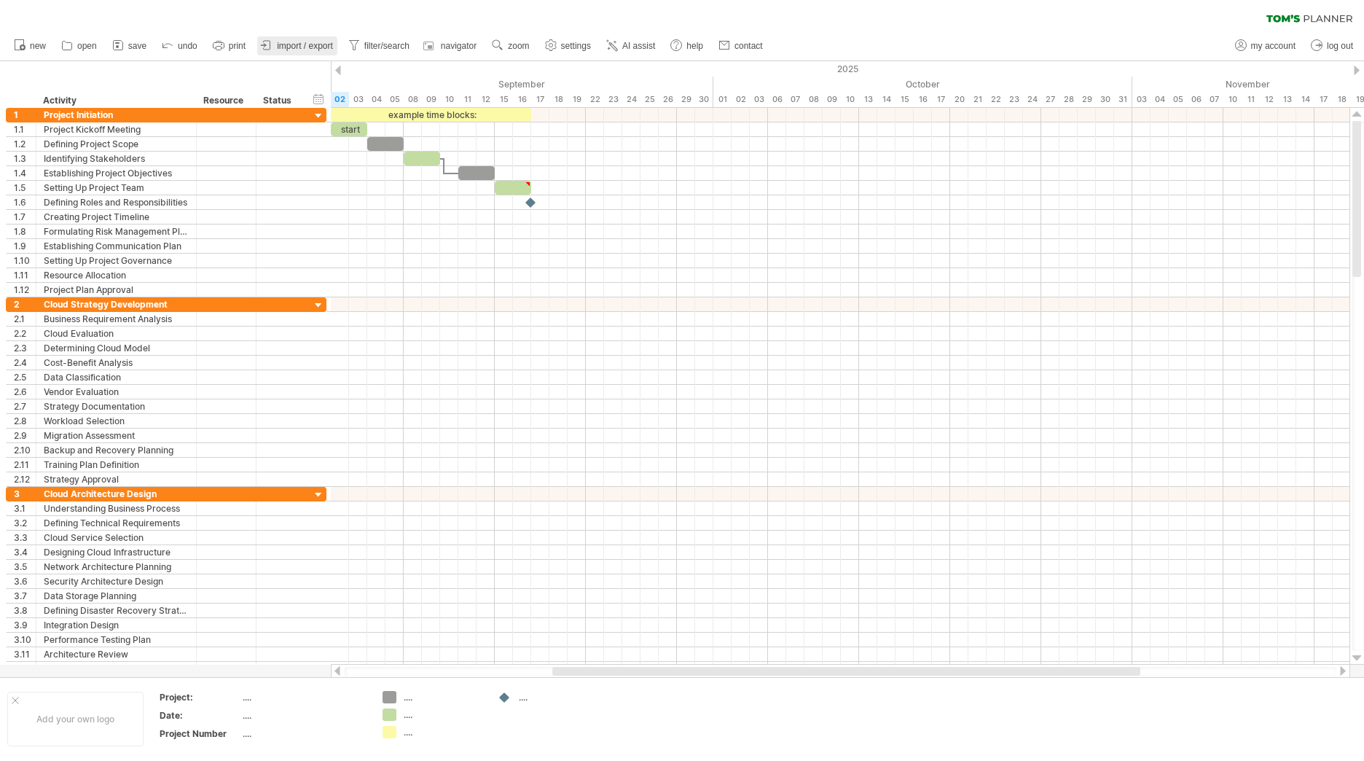
click at [308, 47] on span "import / export" at bounding box center [305, 46] width 56 height 10
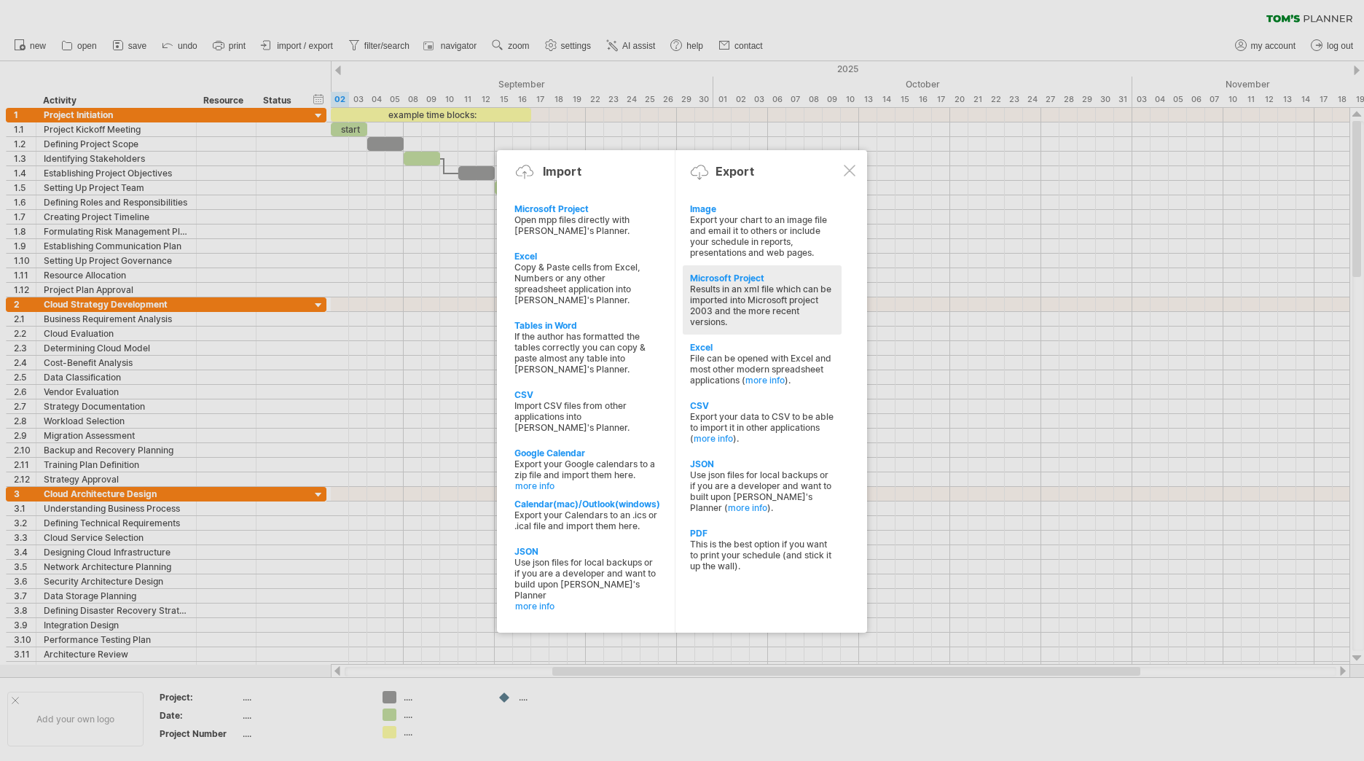
click at [722, 283] on div "Microsoft Project" at bounding box center [762, 278] width 144 height 11
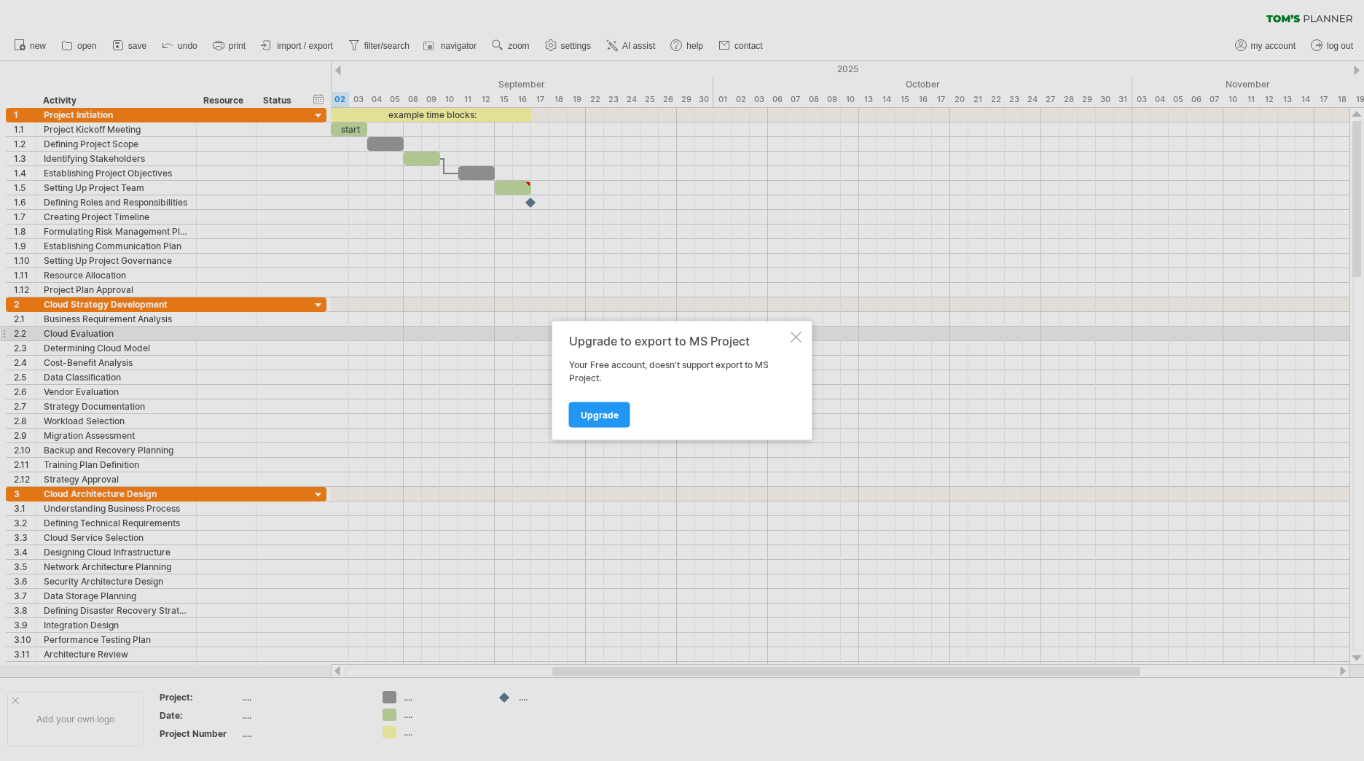
click at [795, 337] on div at bounding box center [797, 338] width 12 height 12
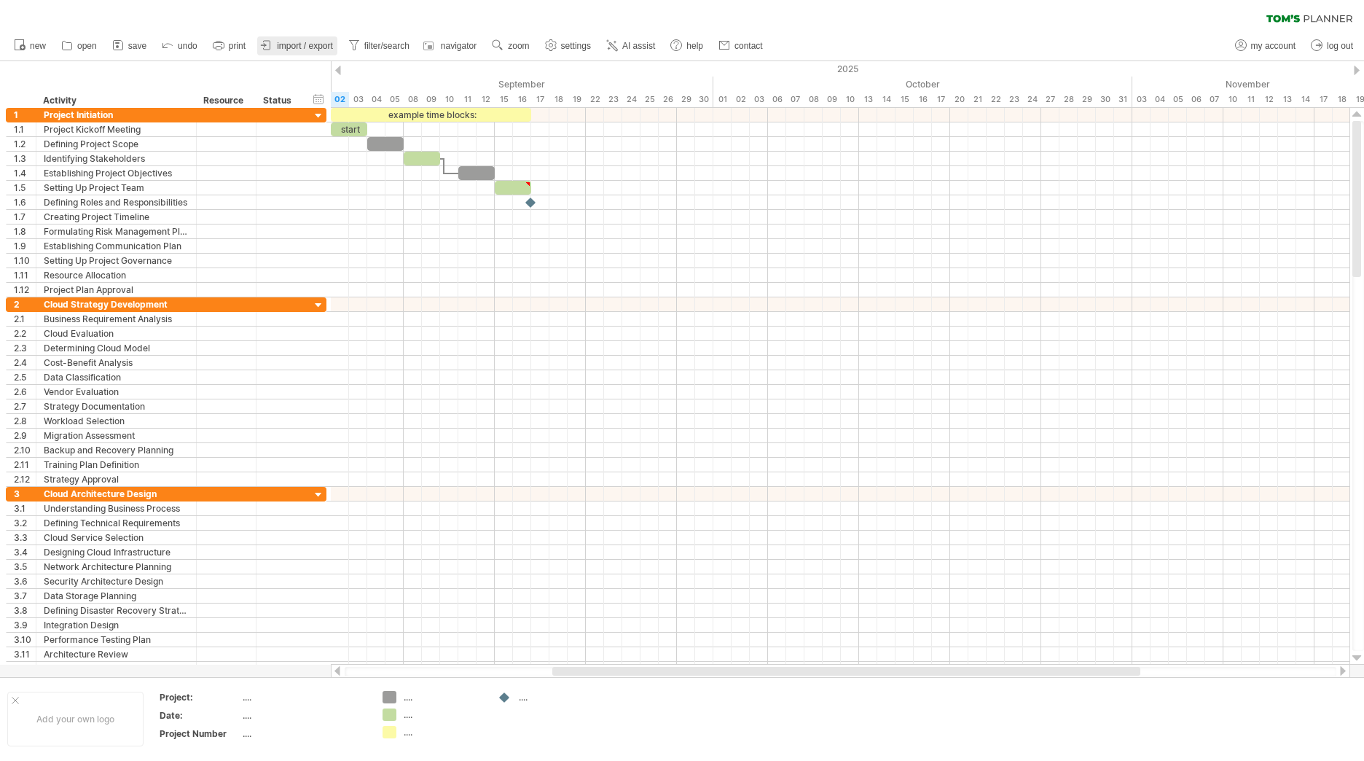
click at [304, 50] on span "import / export" at bounding box center [305, 46] width 56 height 10
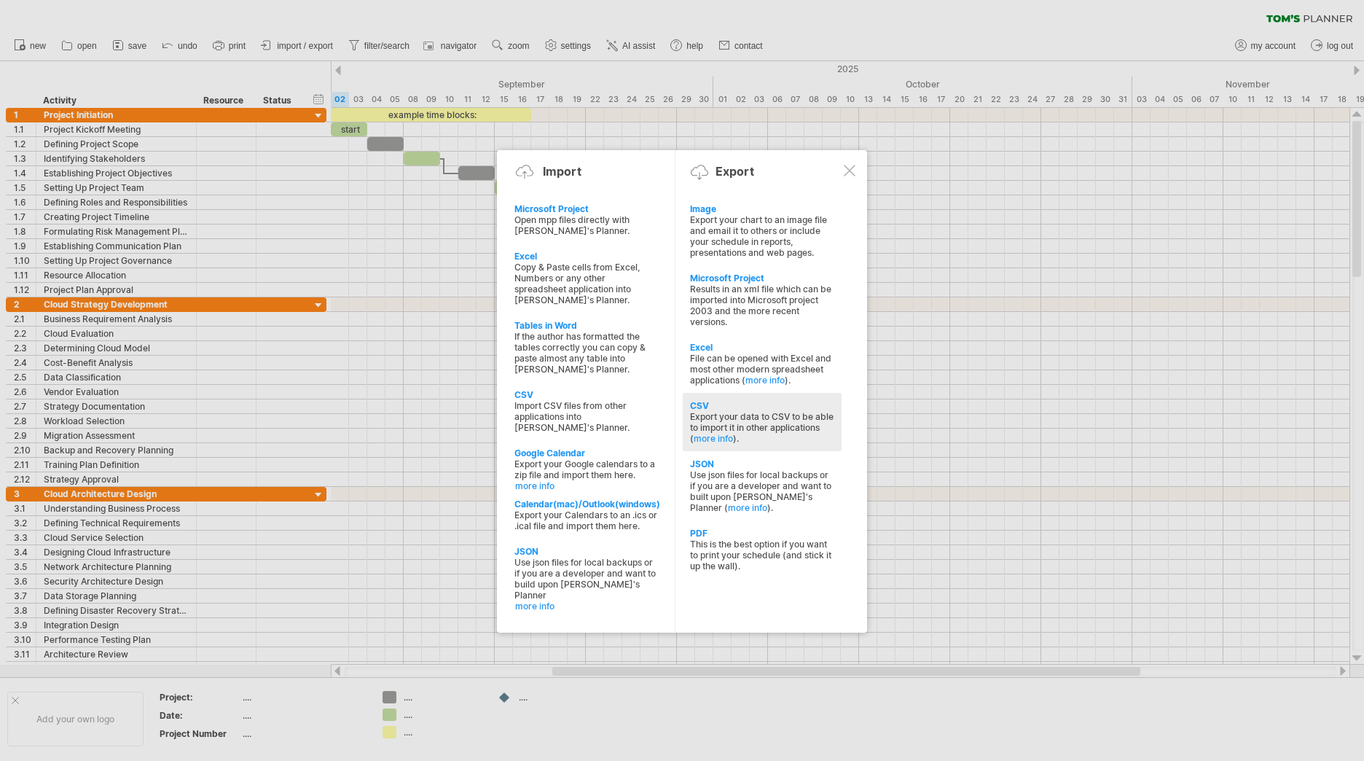
click at [707, 431] on div "Export your data to CSV to be able to import it in other applications ( more in…" at bounding box center [762, 427] width 144 height 33
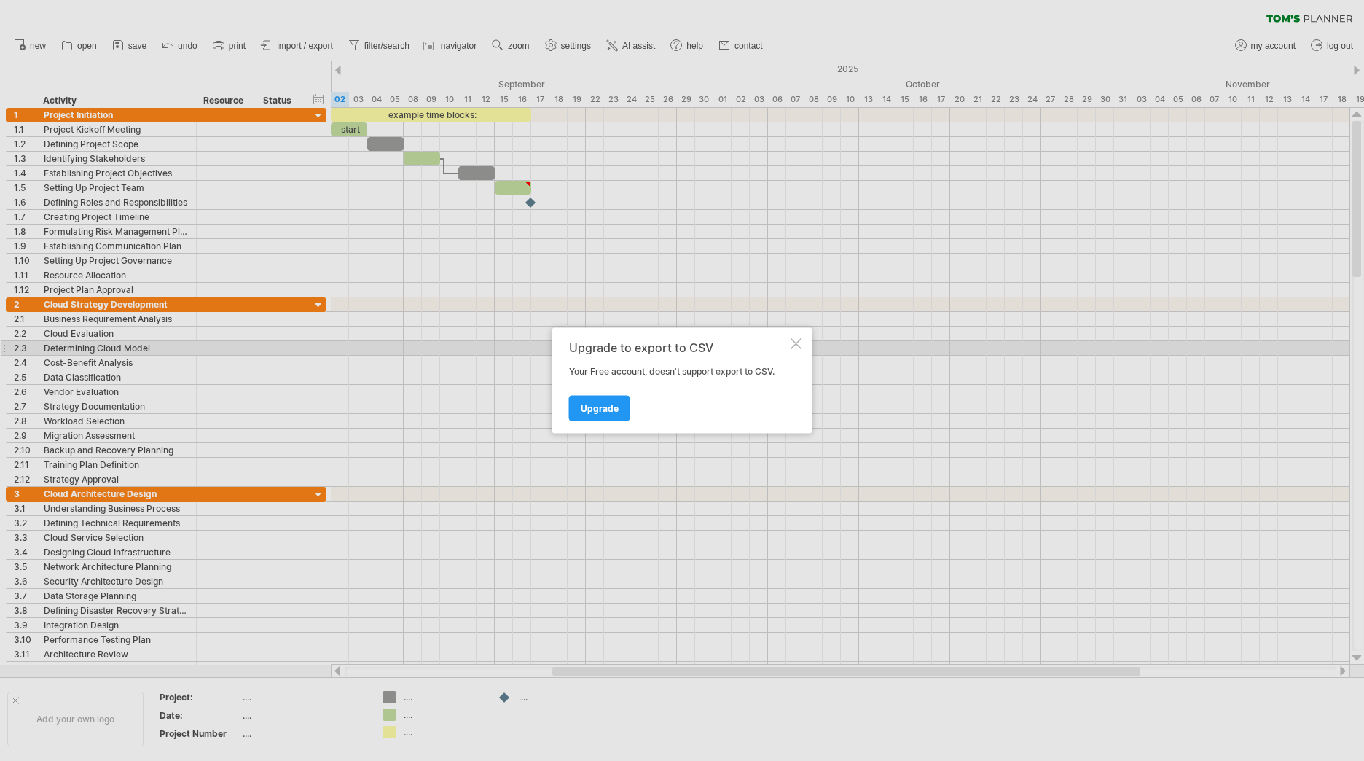
click at [794, 343] on div at bounding box center [797, 344] width 12 height 12
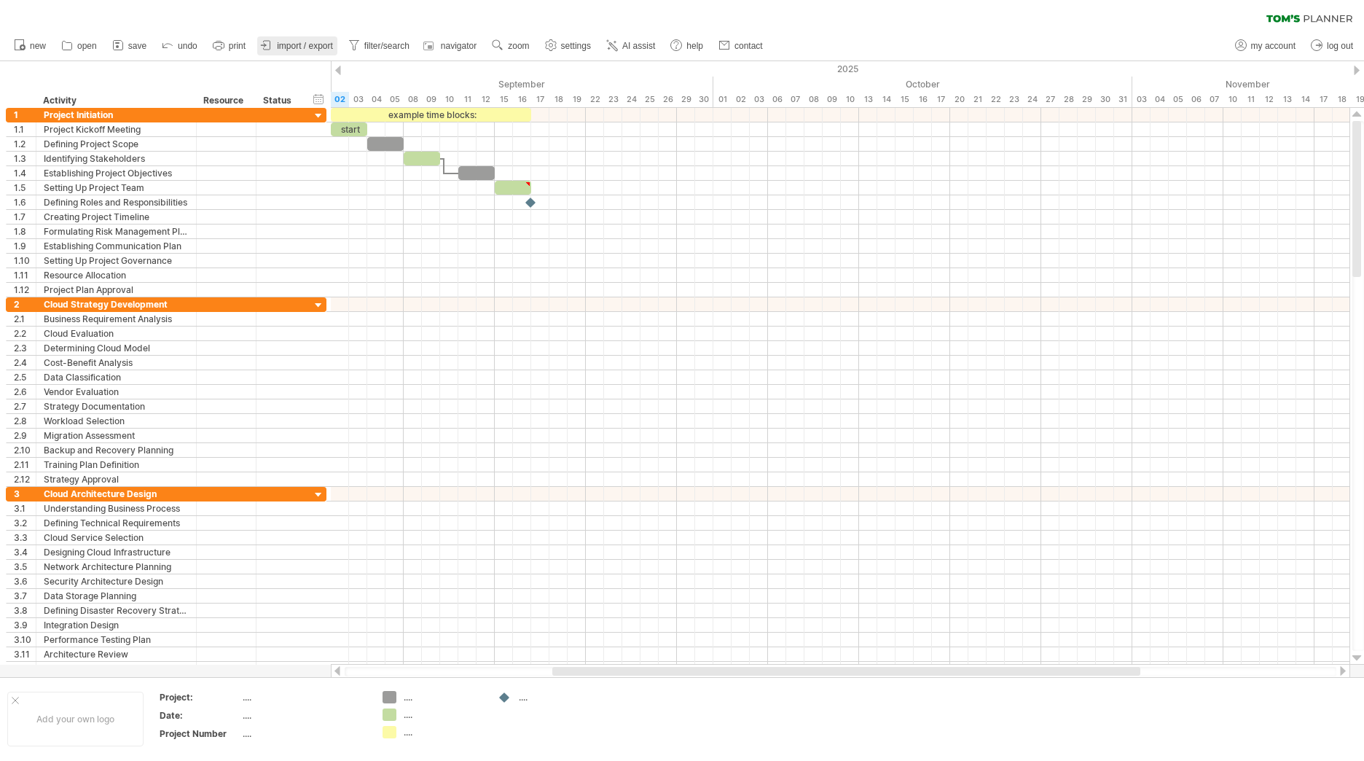
click at [297, 45] on span "import / export" at bounding box center [305, 46] width 56 height 10
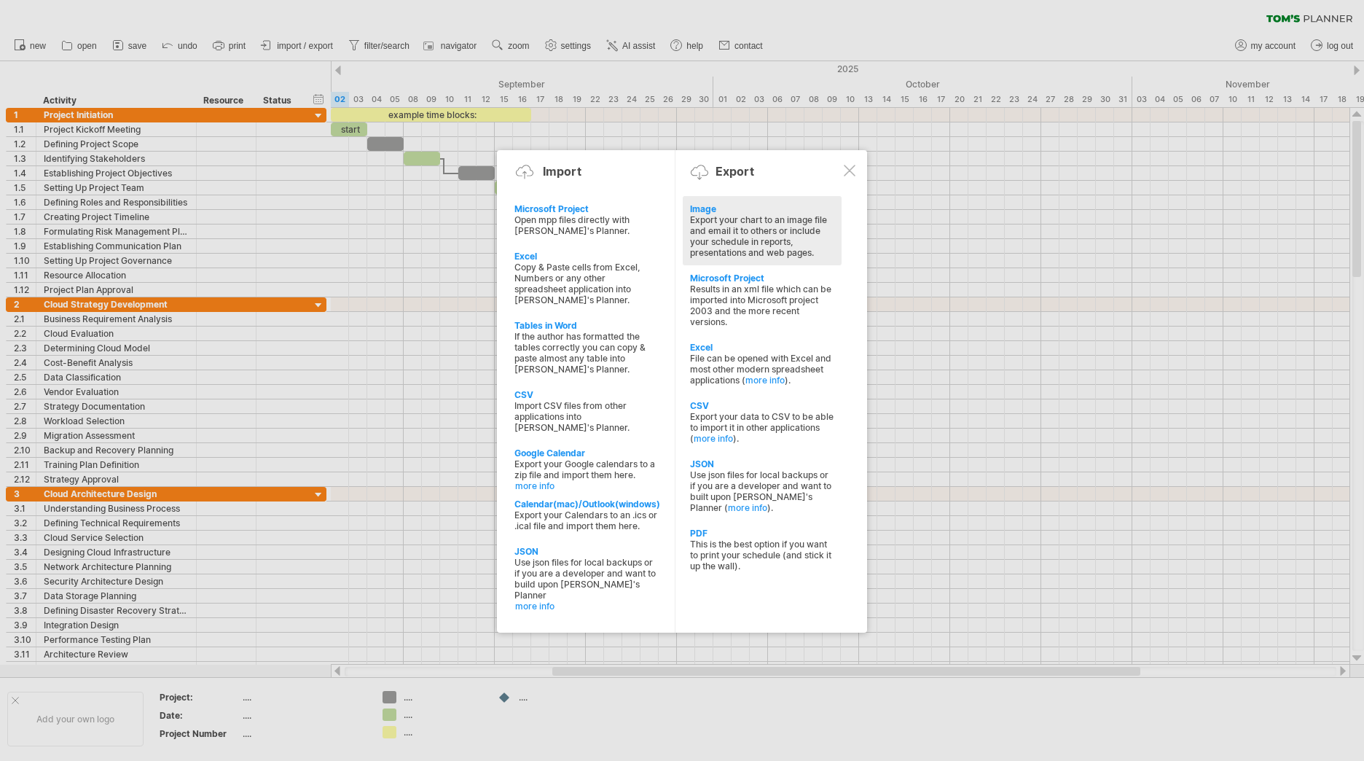
click at [779, 227] on div "Export your chart to an image file and email it to others or include your sched…" at bounding box center [762, 236] width 144 height 44
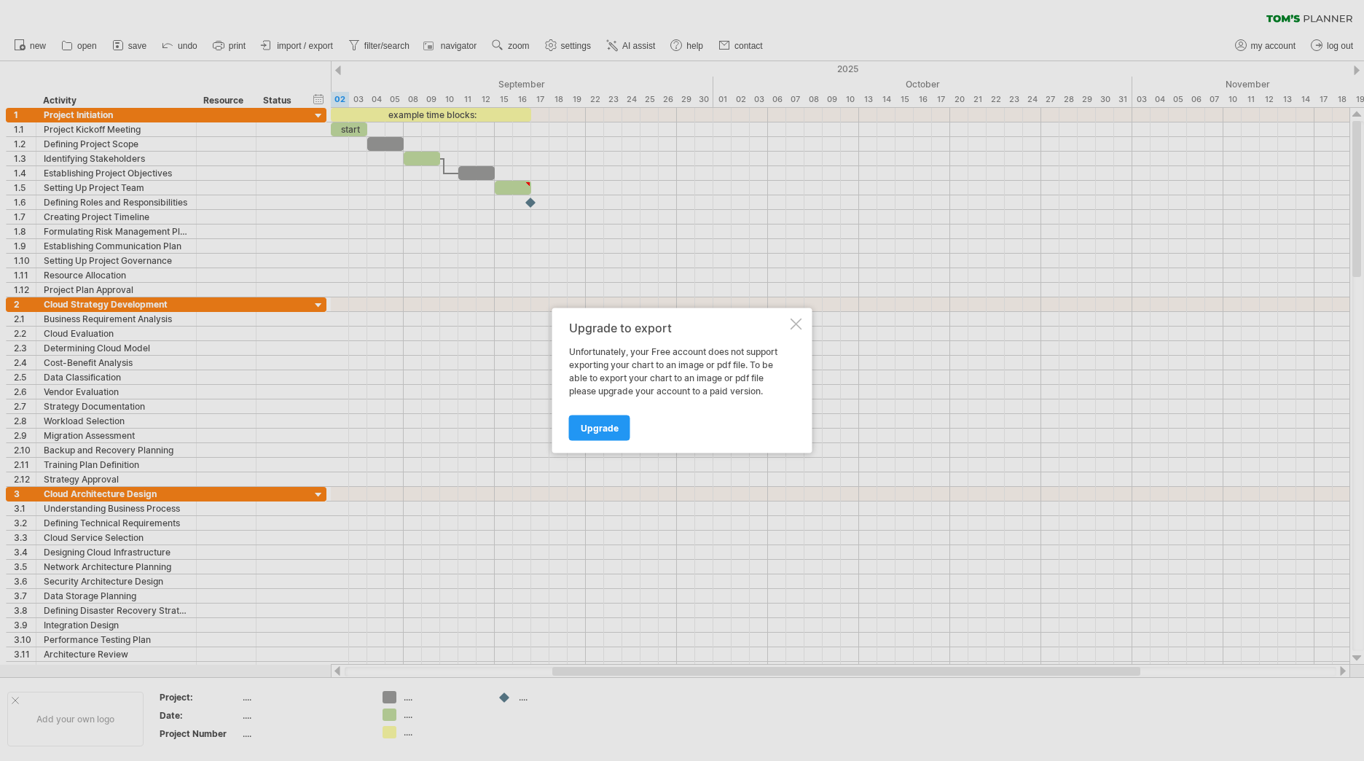
click at [794, 326] on div at bounding box center [797, 325] width 12 height 12
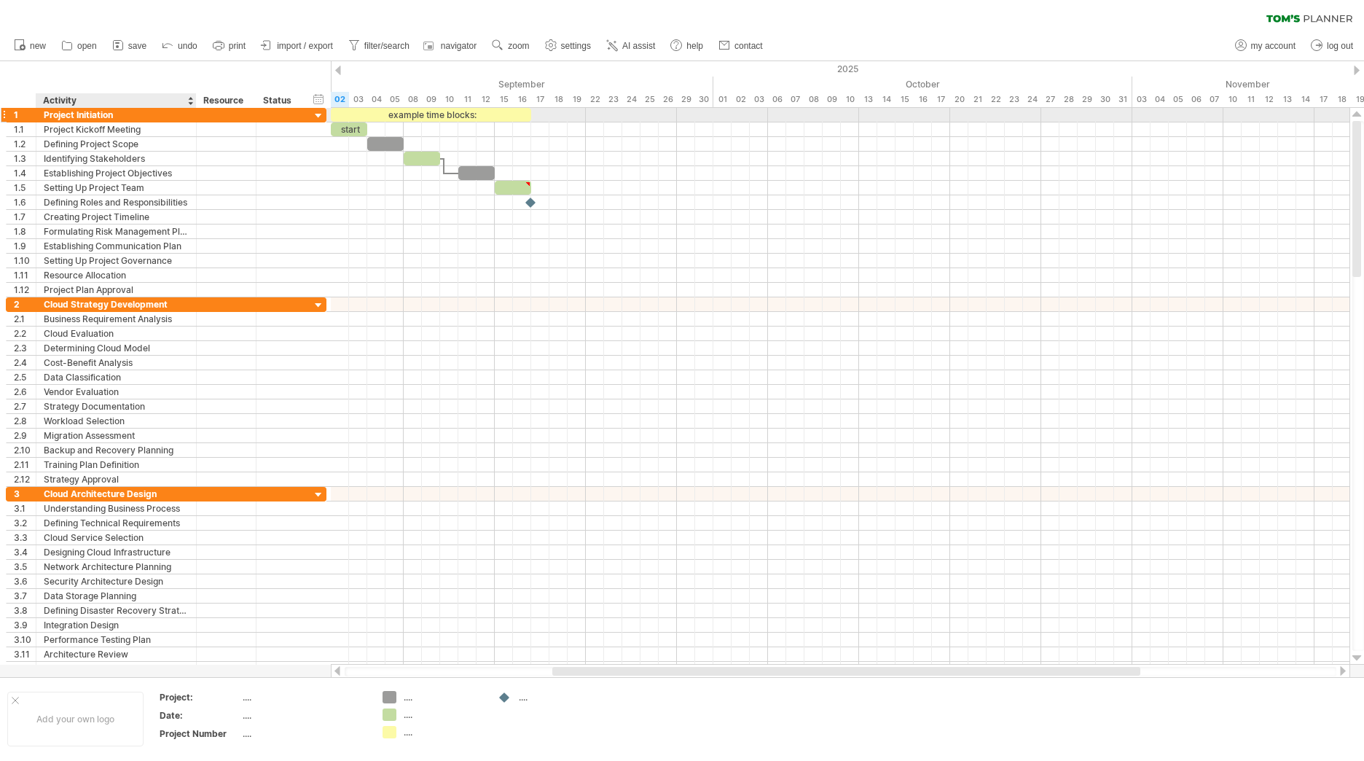
click at [109, 112] on div "Project Initiation" at bounding box center [116, 115] width 145 height 14
click at [0, 0] on input "**********" at bounding box center [0, 0] width 0 height 0
click at [69, 112] on input "**********" at bounding box center [116, 115] width 145 height 14
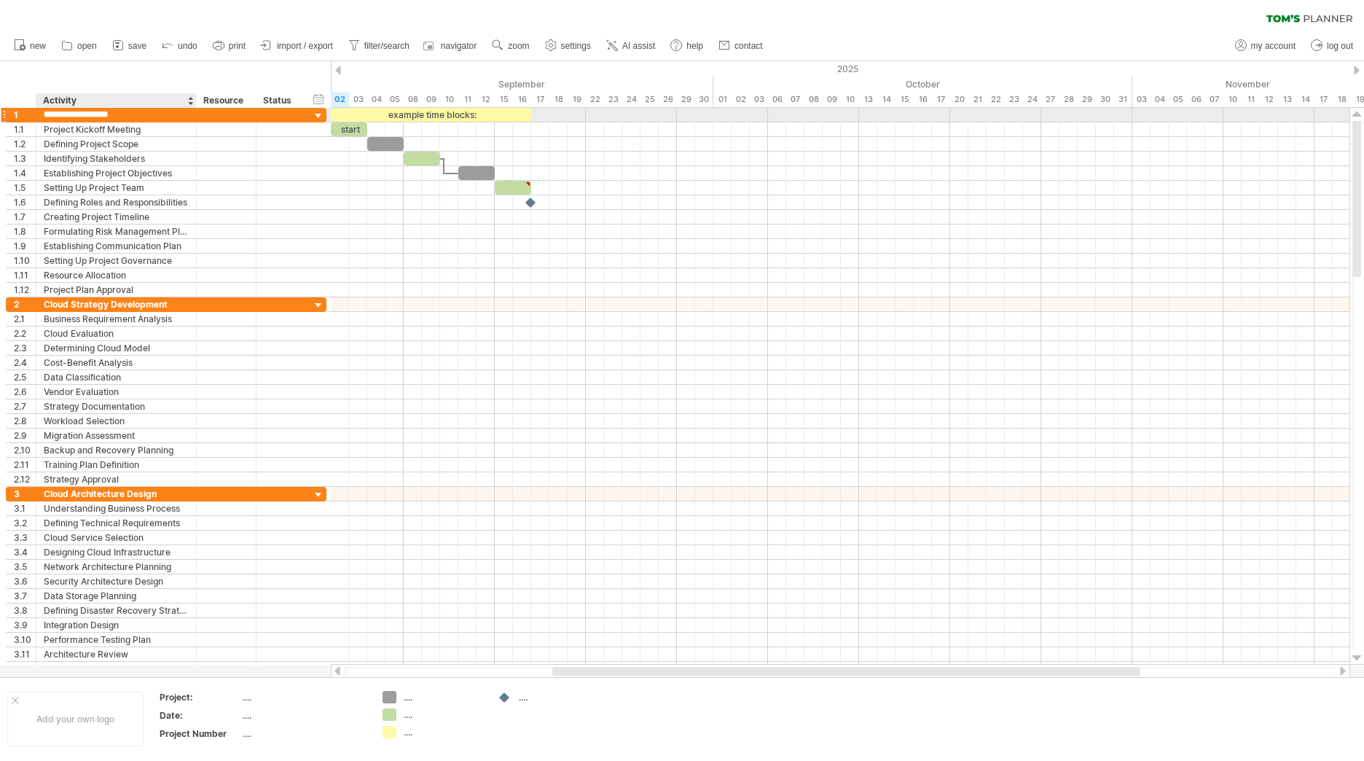
click at [69, 112] on input "**********" at bounding box center [116, 115] width 145 height 14
click at [69, 112] on div "Project Initiation" at bounding box center [116, 115] width 145 height 14
click at [69, 112] on input "**********" at bounding box center [116, 115] width 145 height 14
click at [67, 112] on input "**********" at bounding box center [116, 115] width 145 height 14
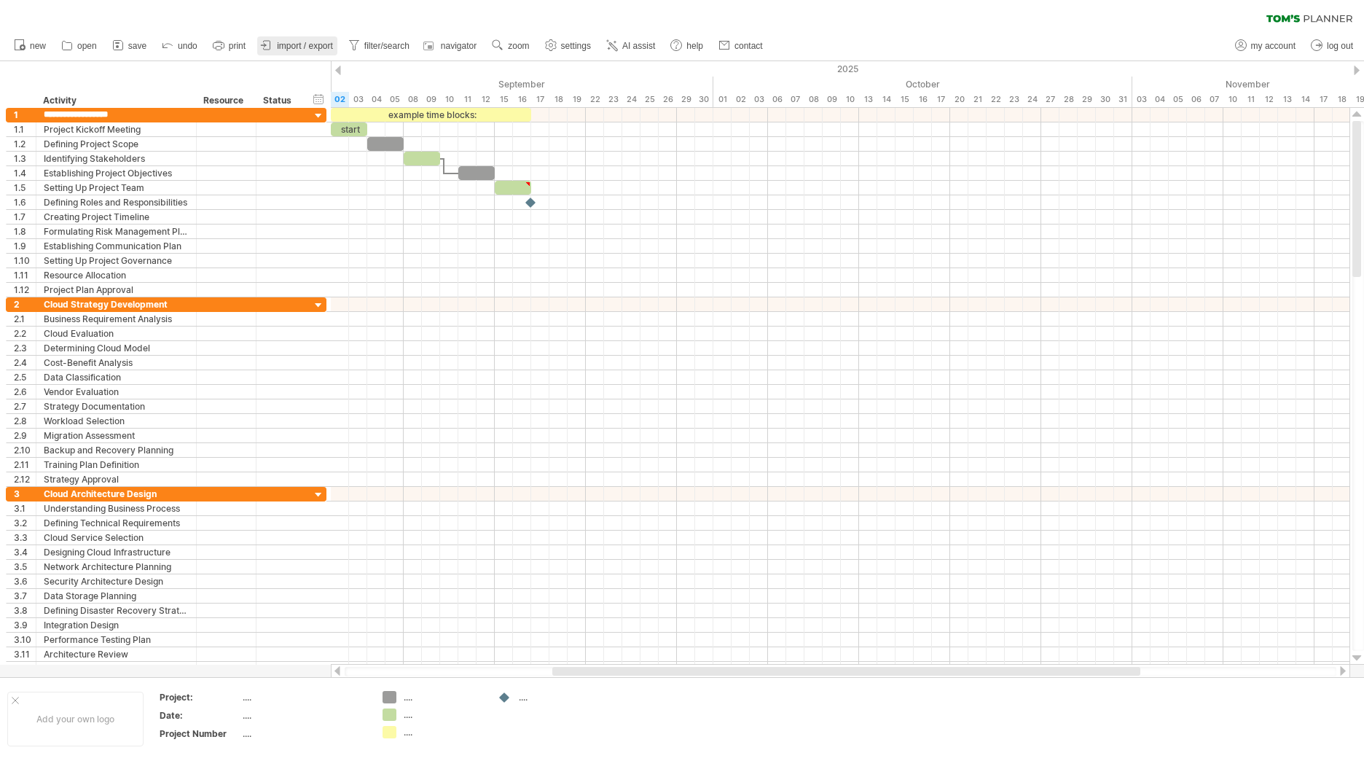
click at [295, 44] on span "import / export" at bounding box center [305, 46] width 56 height 10
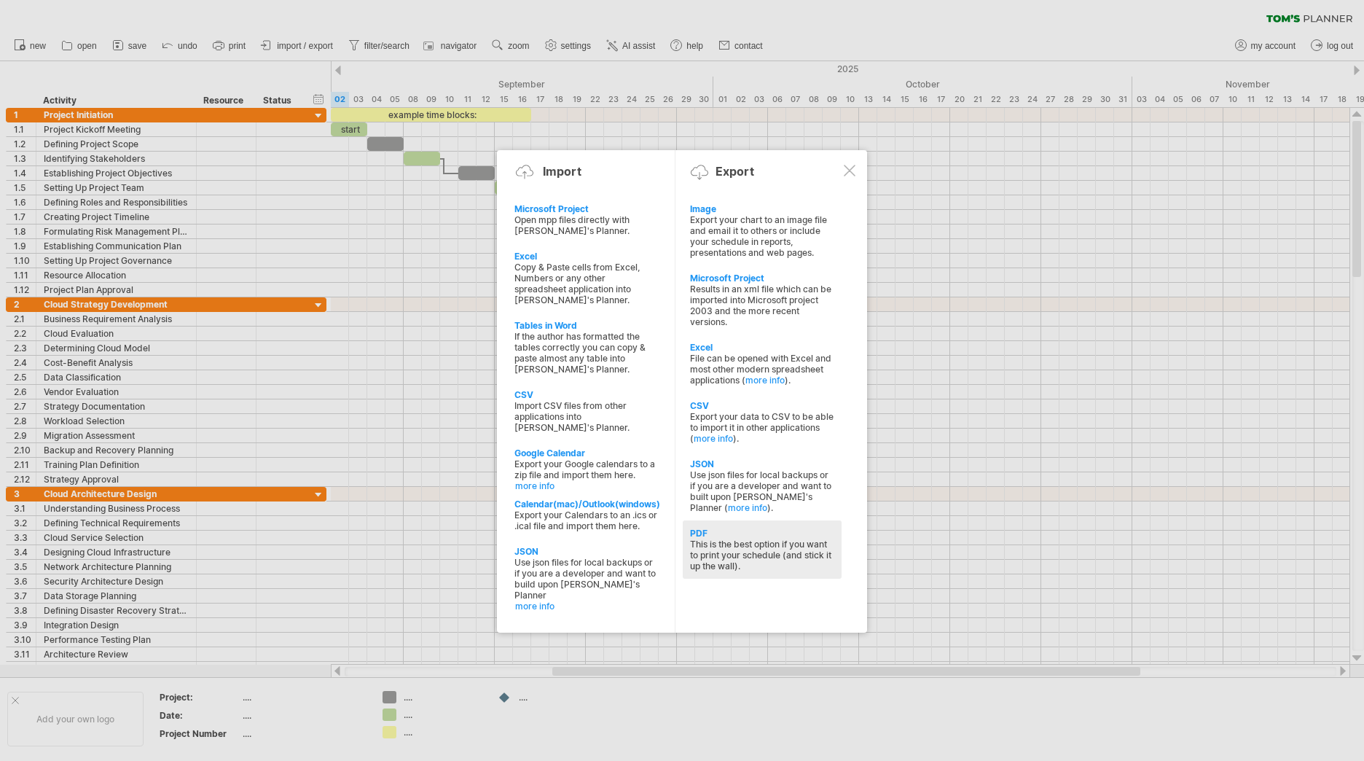
click at [750, 565] on div "This is the best option if you want to print your schedule (and stick it up the…" at bounding box center [762, 555] width 144 height 33
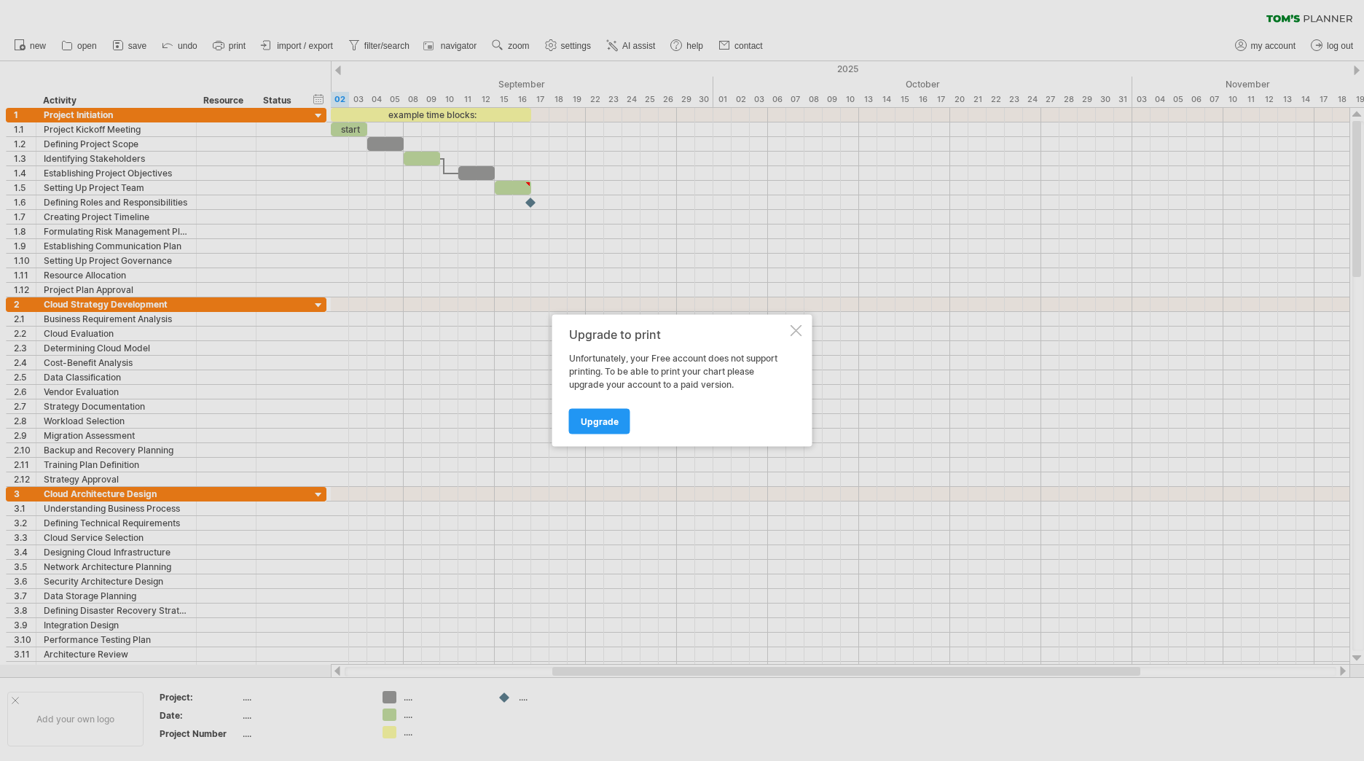
click at [794, 329] on div at bounding box center [797, 331] width 12 height 12
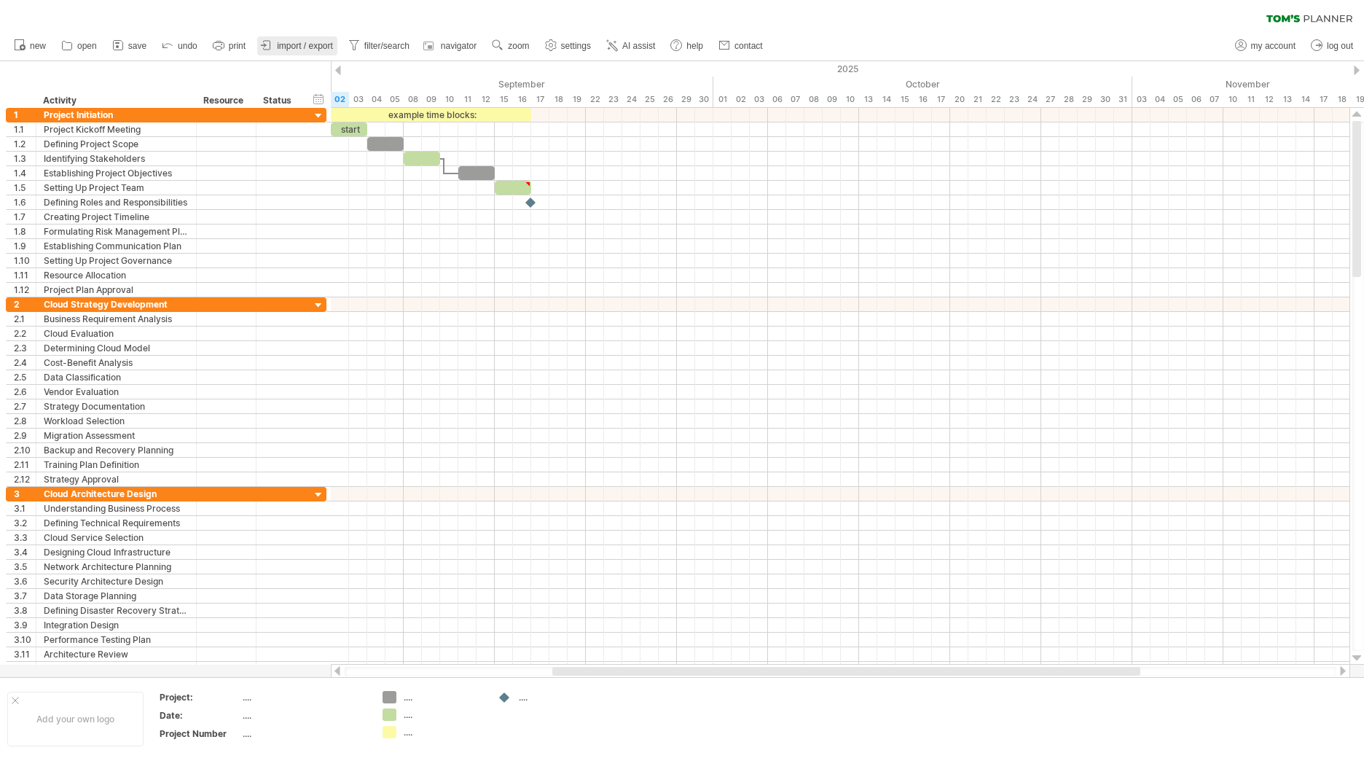
click at [318, 48] on span "import / export" at bounding box center [305, 46] width 56 height 10
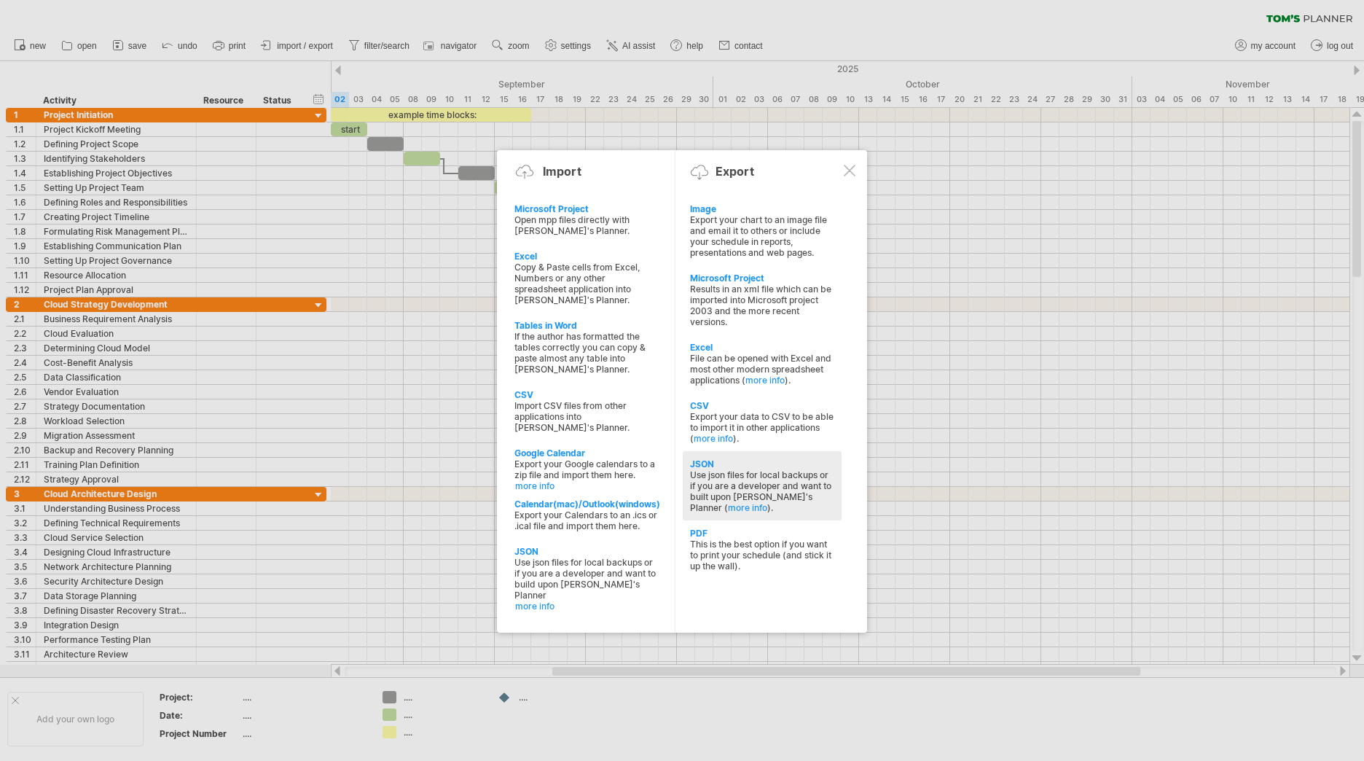
click at [732, 481] on div "Use json files for local backups or if you are a developer and want to built up…" at bounding box center [762, 491] width 144 height 44
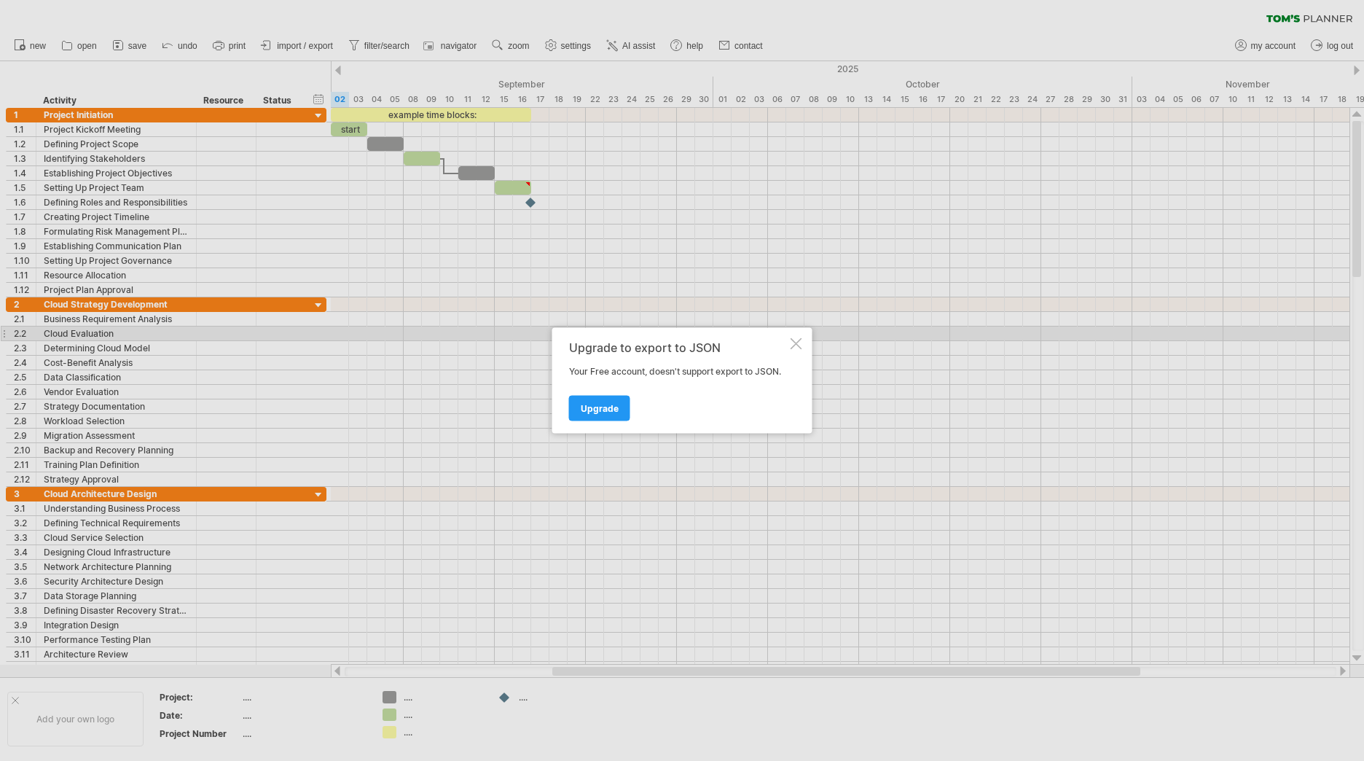
click at [796, 340] on div at bounding box center [797, 344] width 12 height 12
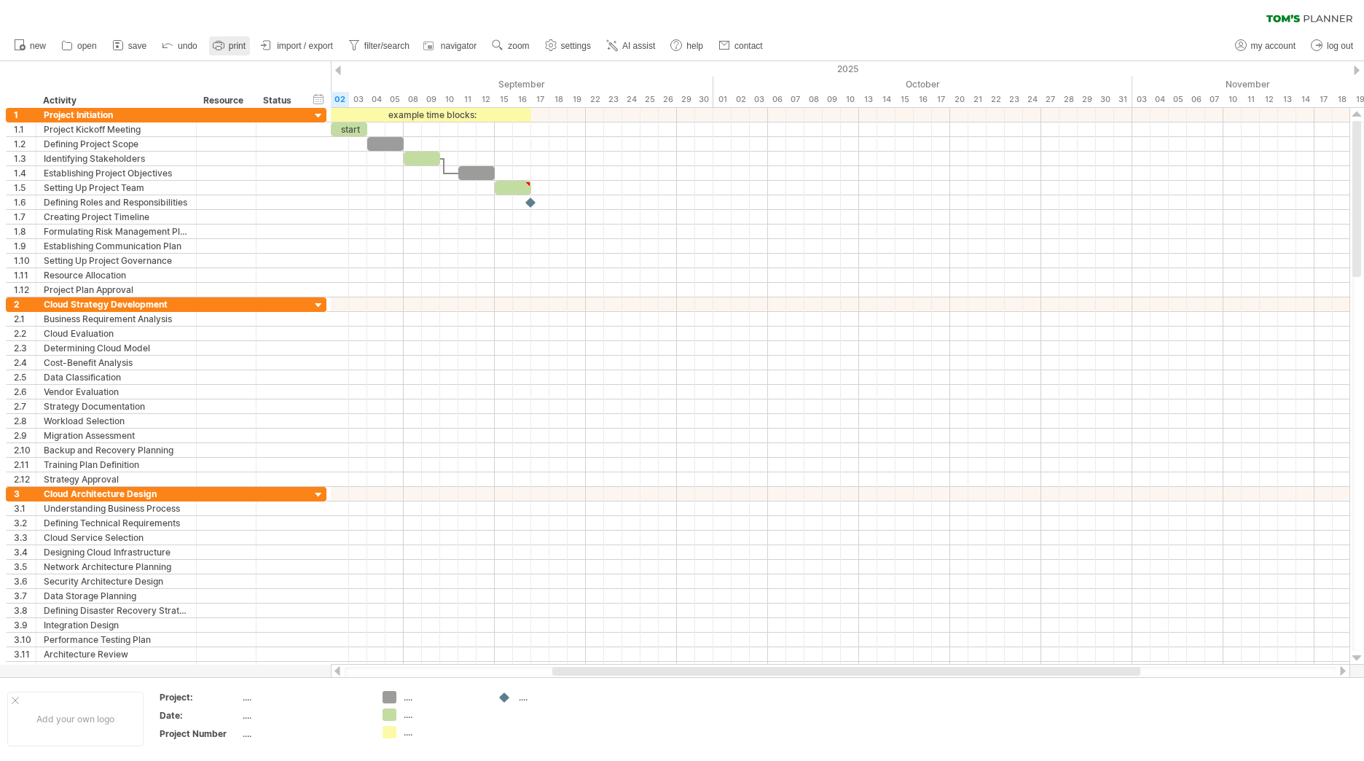
click at [237, 44] on span "print" at bounding box center [237, 46] width 17 height 10
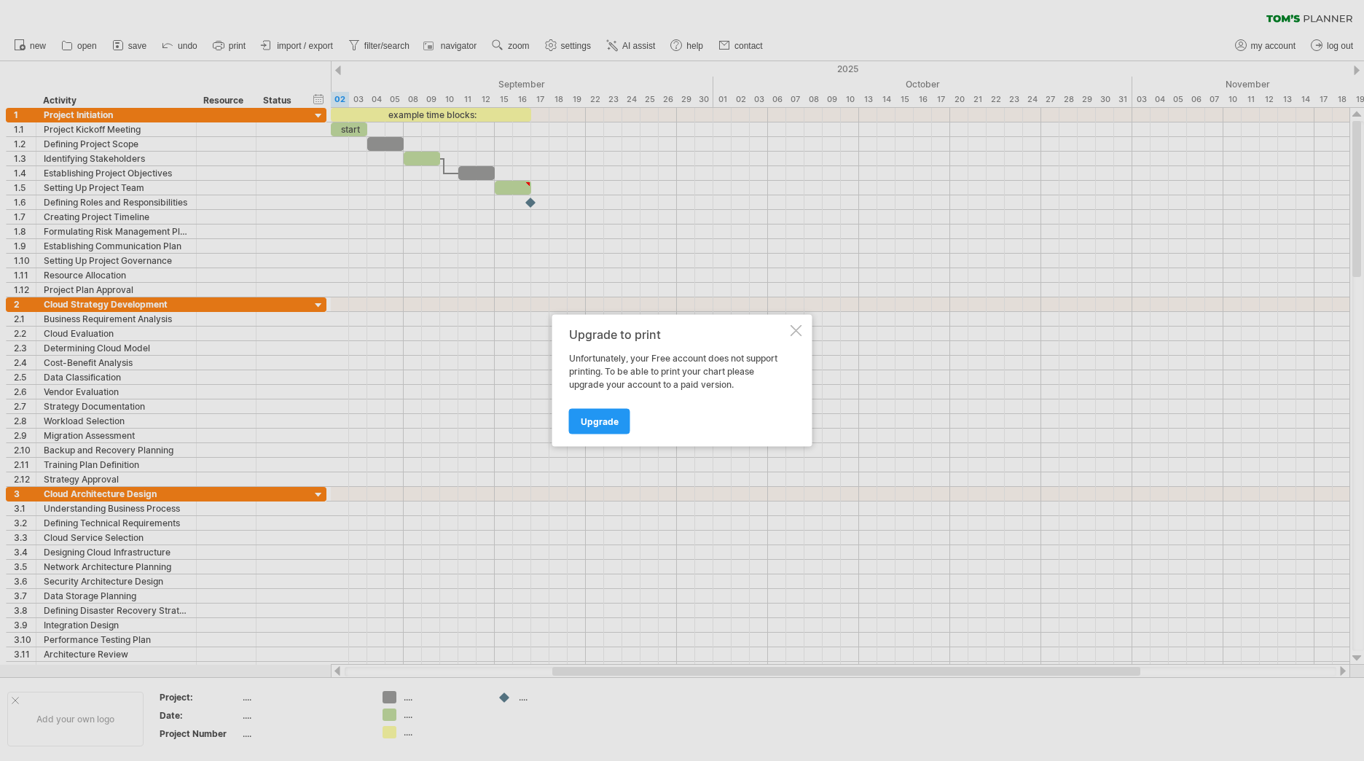
click at [796, 329] on div at bounding box center [797, 331] width 12 height 12
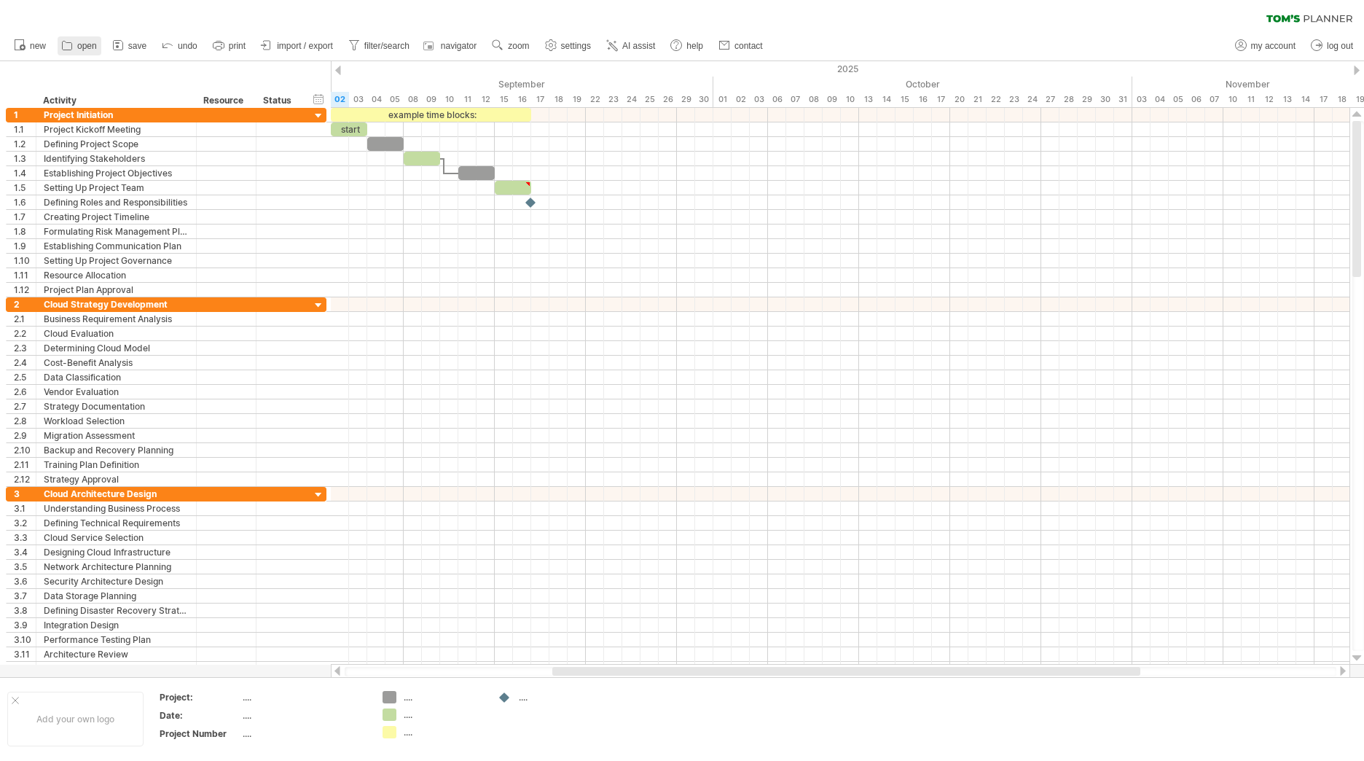
click at [84, 45] on span "open" at bounding box center [87, 46] width 20 height 10
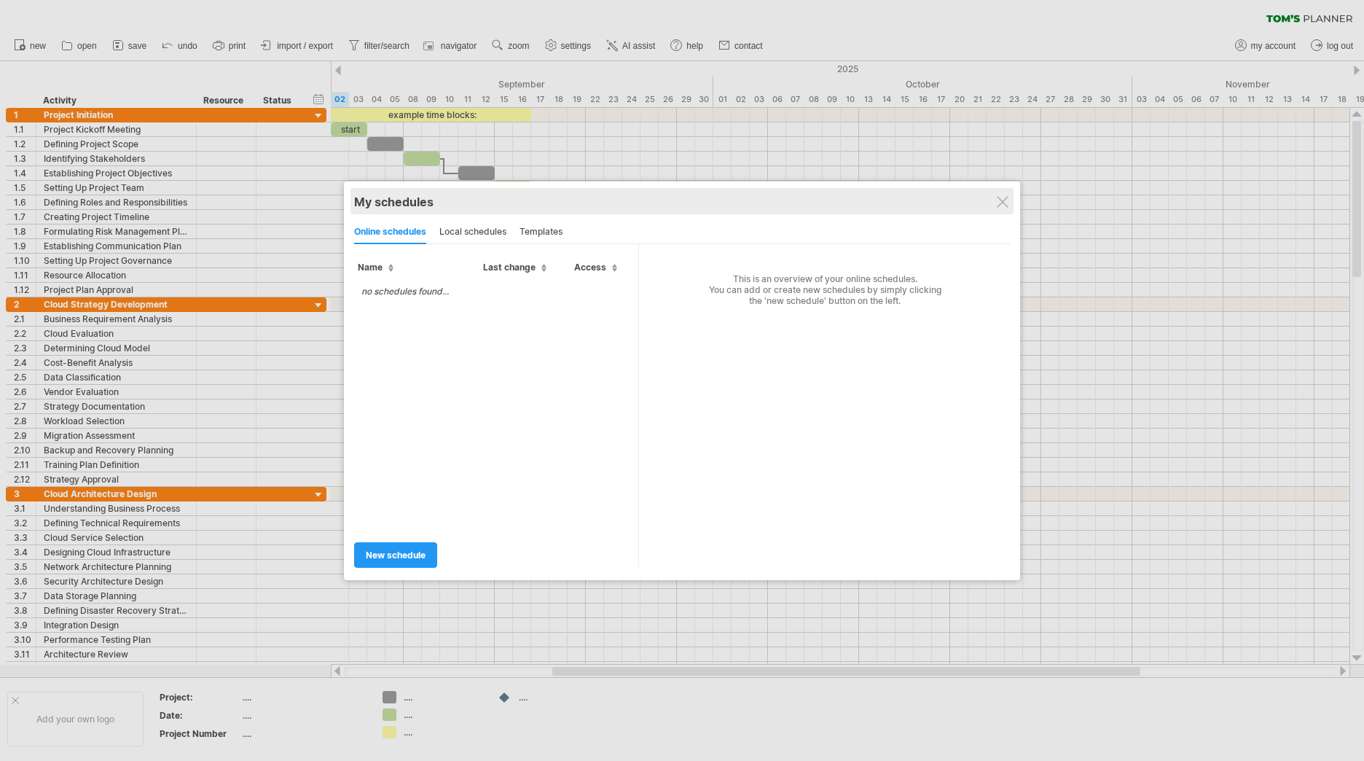
click at [999, 208] on div "My schedules" at bounding box center [682, 202] width 656 height 15
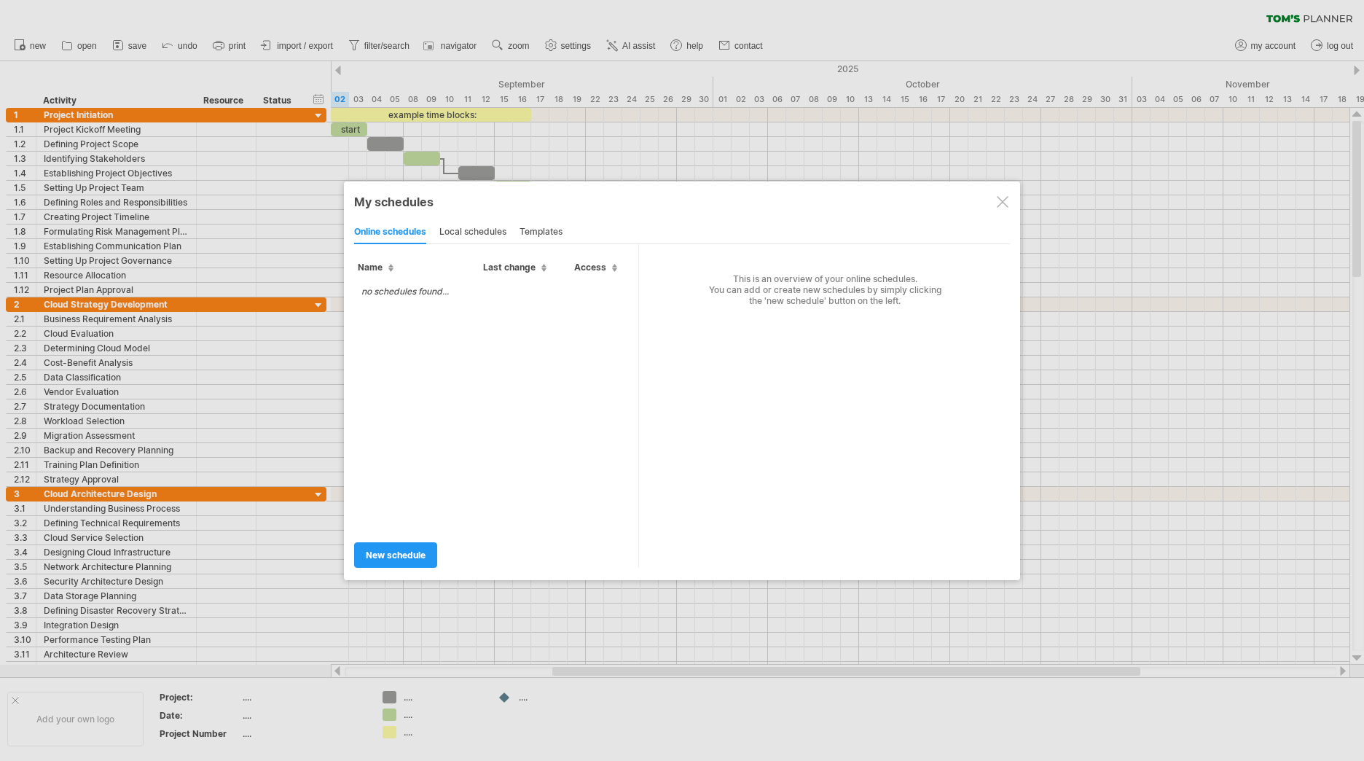
click at [1001, 203] on div at bounding box center [1003, 202] width 12 height 12
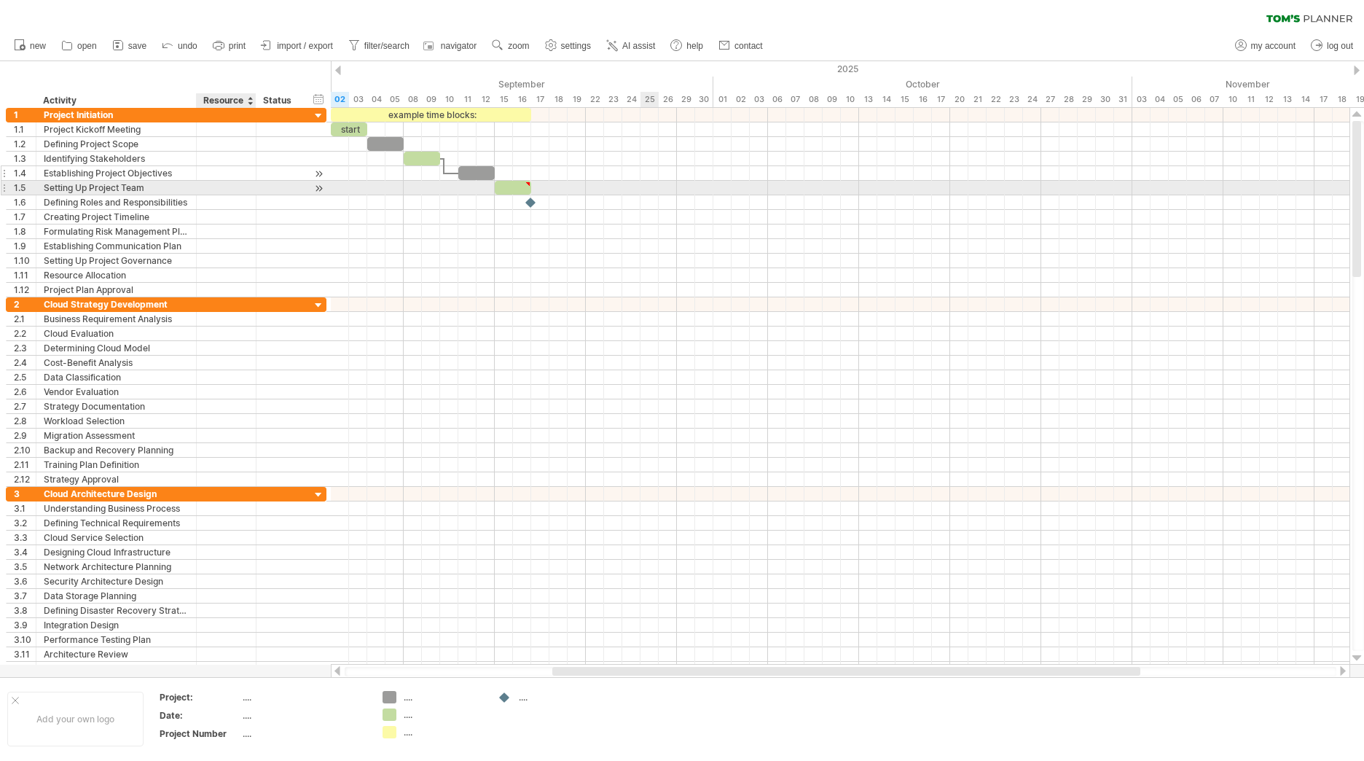
click at [187, 177] on div "Establishing Project Objectives" at bounding box center [116, 173] width 145 height 14
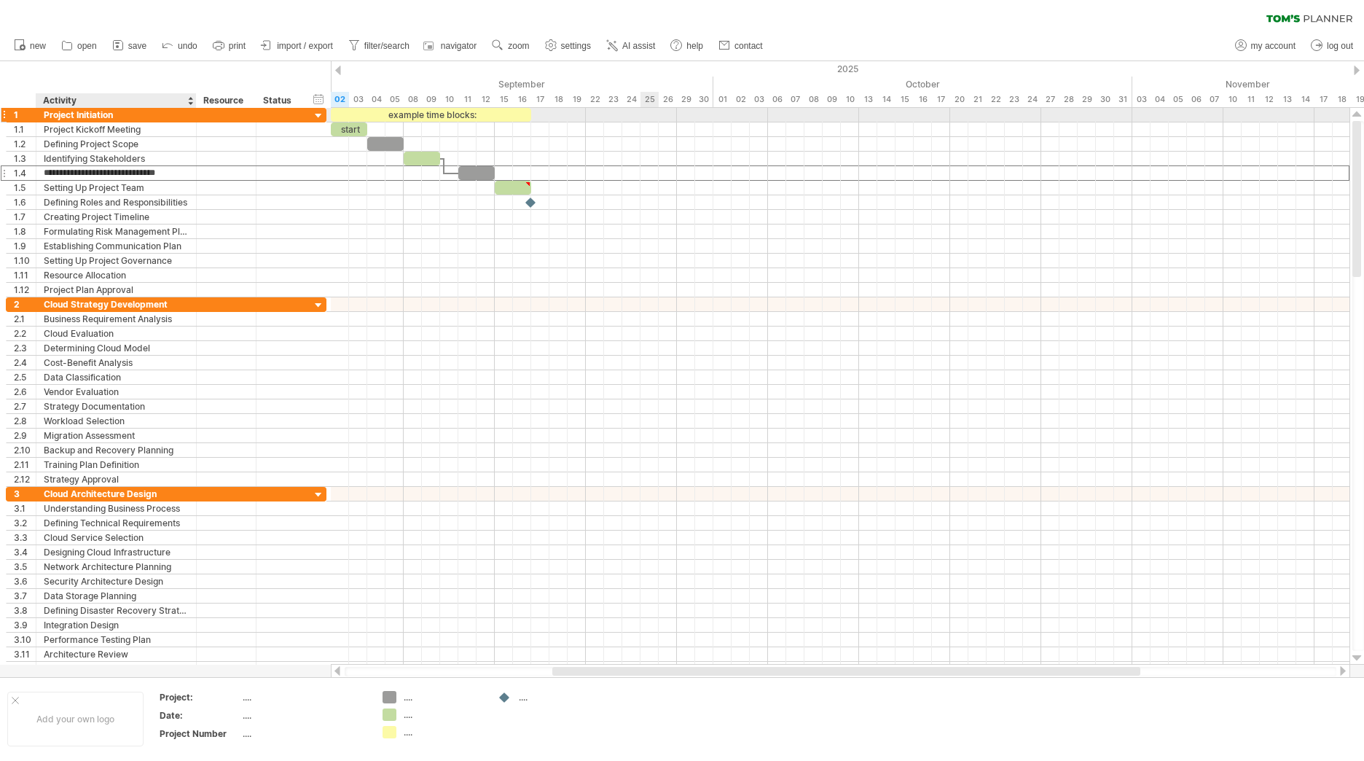
click at [60, 116] on div "Project Initiation" at bounding box center [116, 115] width 145 height 14
click at [60, 116] on input "**********" at bounding box center [116, 115] width 145 height 14
click at [19, 114] on div "1" at bounding box center [25, 115] width 22 height 14
click at [67, 117] on div "Project Initiation" at bounding box center [116, 115] width 145 height 14
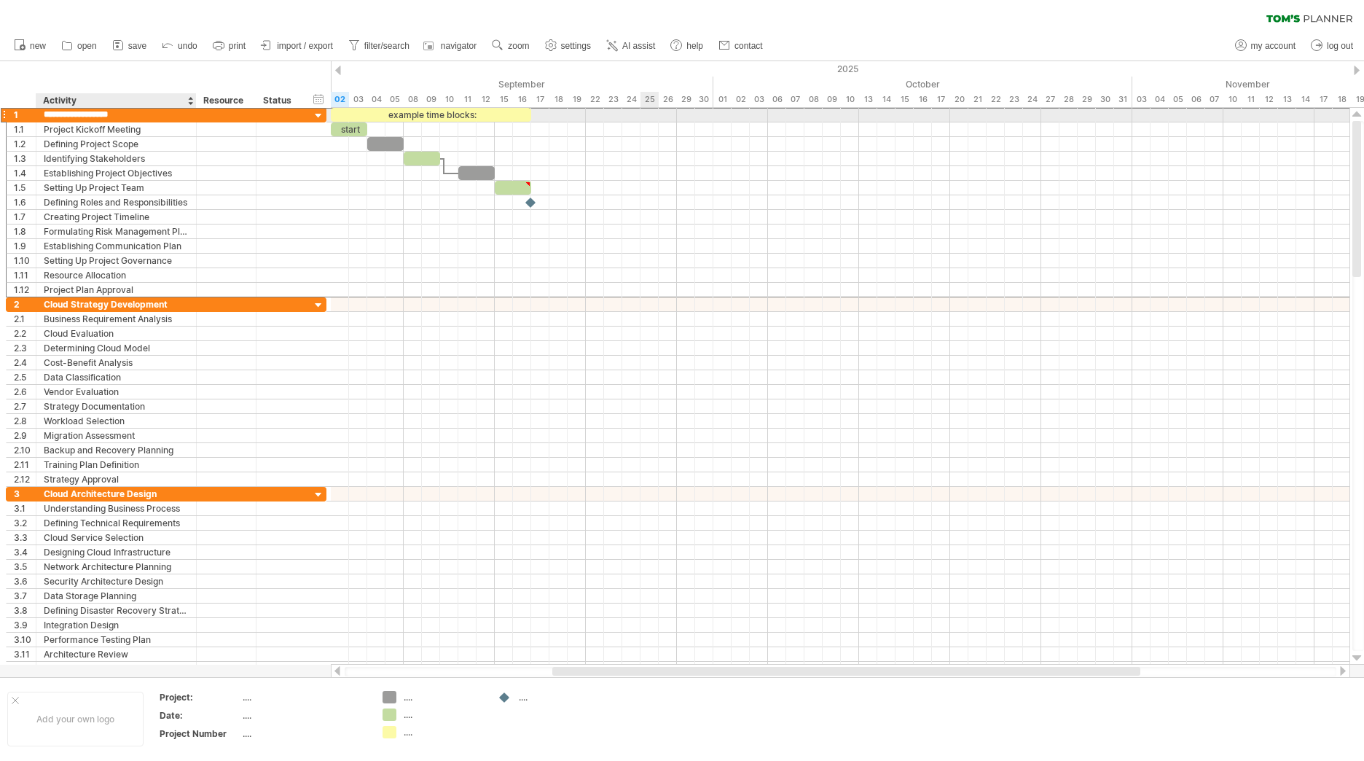
click at [67, 117] on input "**********" at bounding box center [116, 115] width 145 height 14
